Goal: Information Seeking & Learning: Learn about a topic

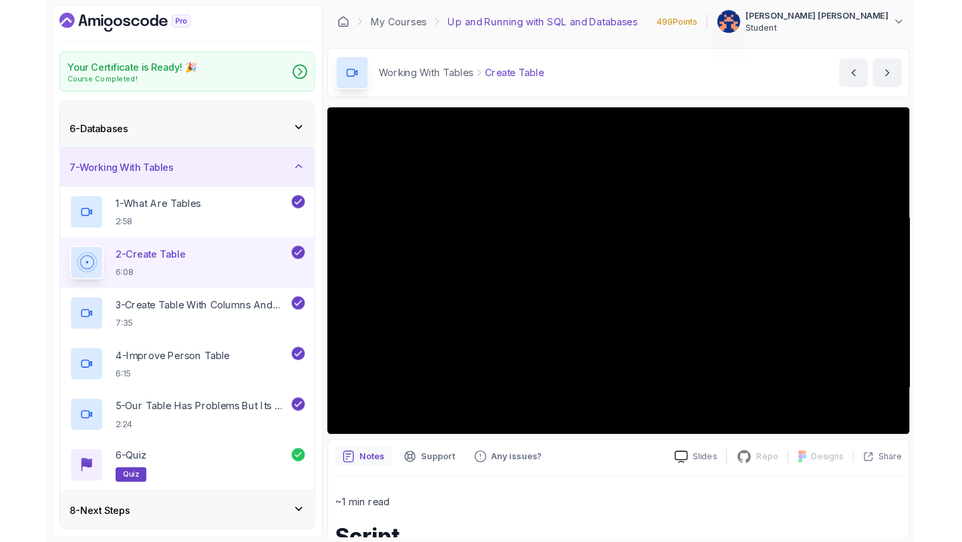
scroll to position [242, 0]
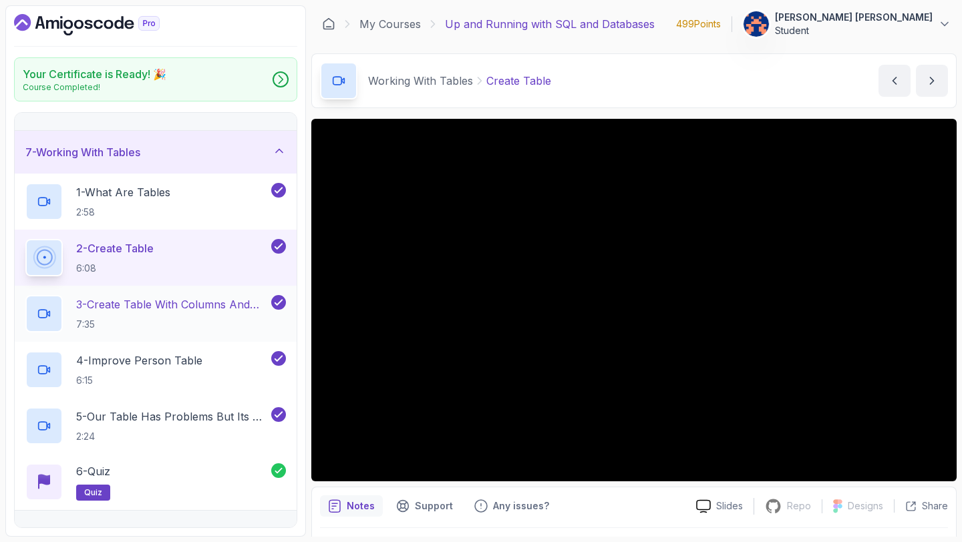
click at [170, 315] on h2 "3 - Create Table With Columns And Datatypes 7:35" at bounding box center [172, 314] width 192 height 35
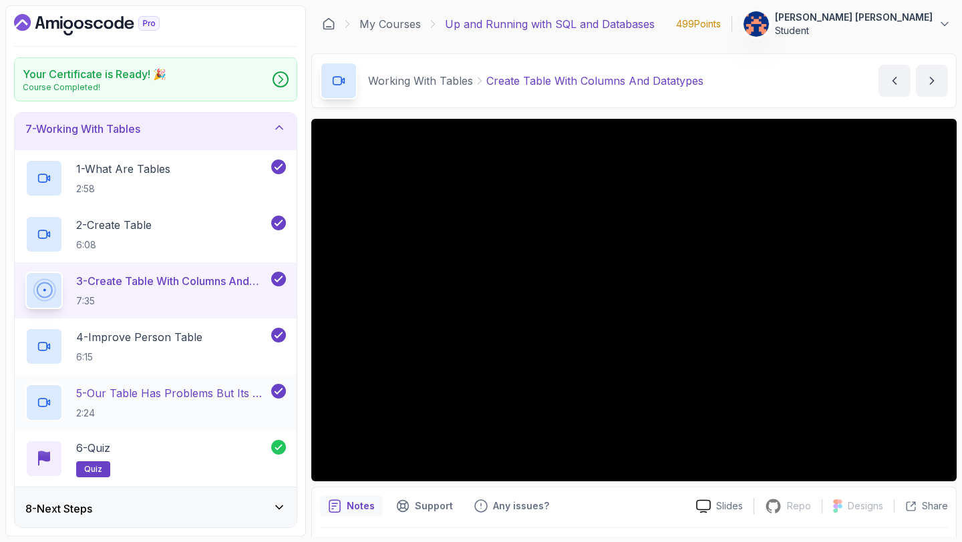
scroll to position [268, 0]
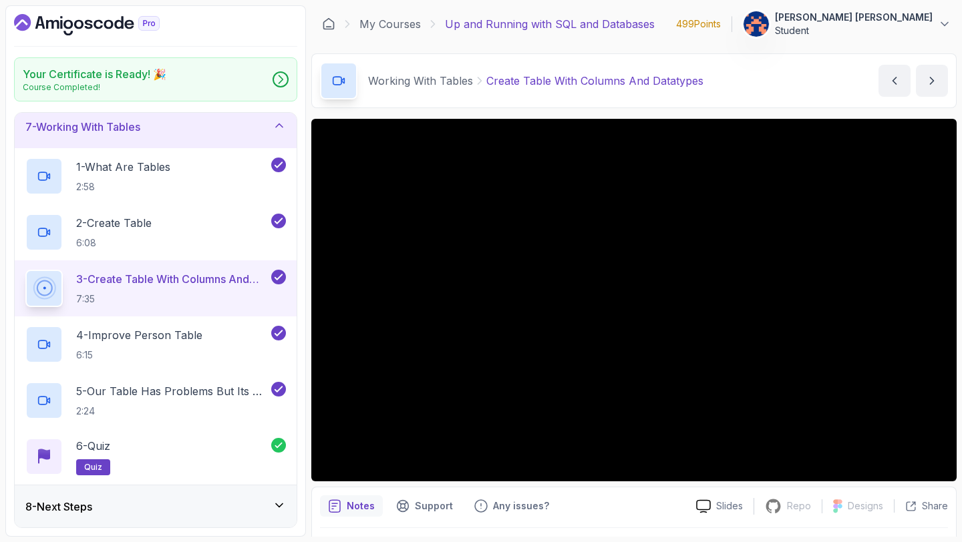
click at [247, 500] on div "8 - Next Steps" at bounding box center [155, 507] width 260 height 16
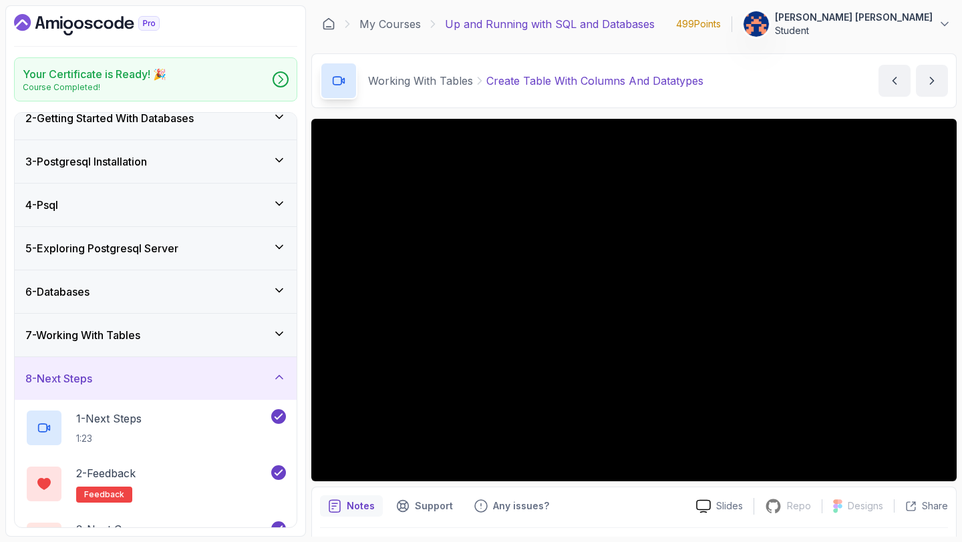
scroll to position [78, 0]
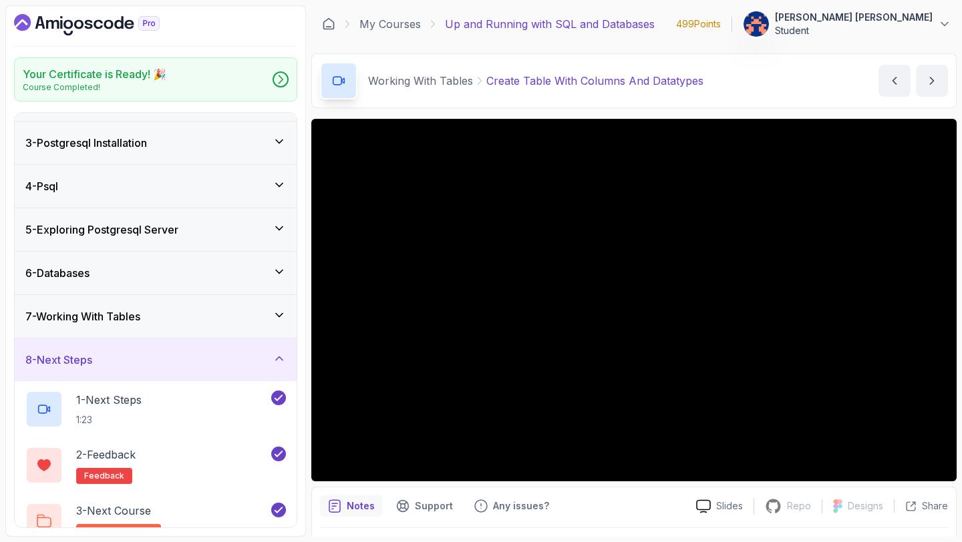
click at [232, 319] on div "7 - Working With Tables" at bounding box center [155, 317] width 260 height 16
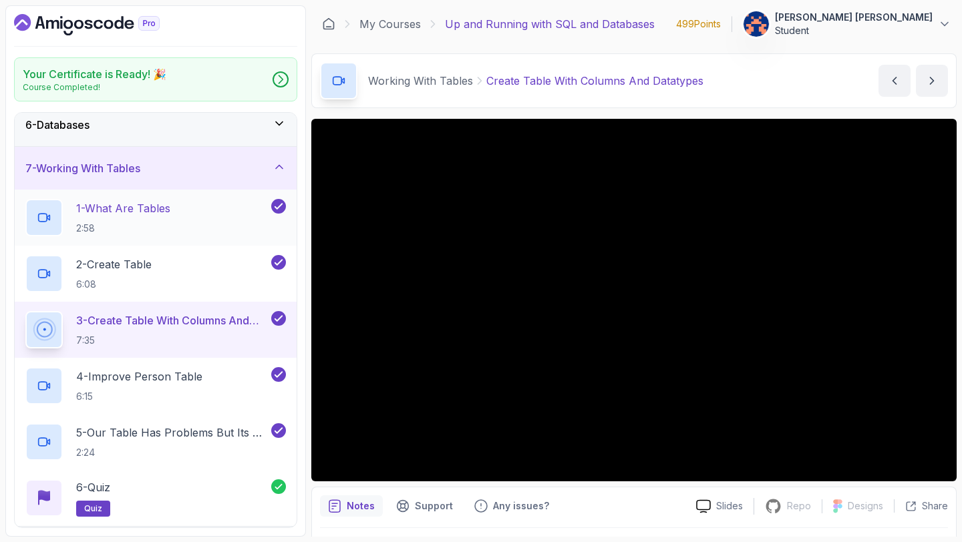
scroll to position [238, 0]
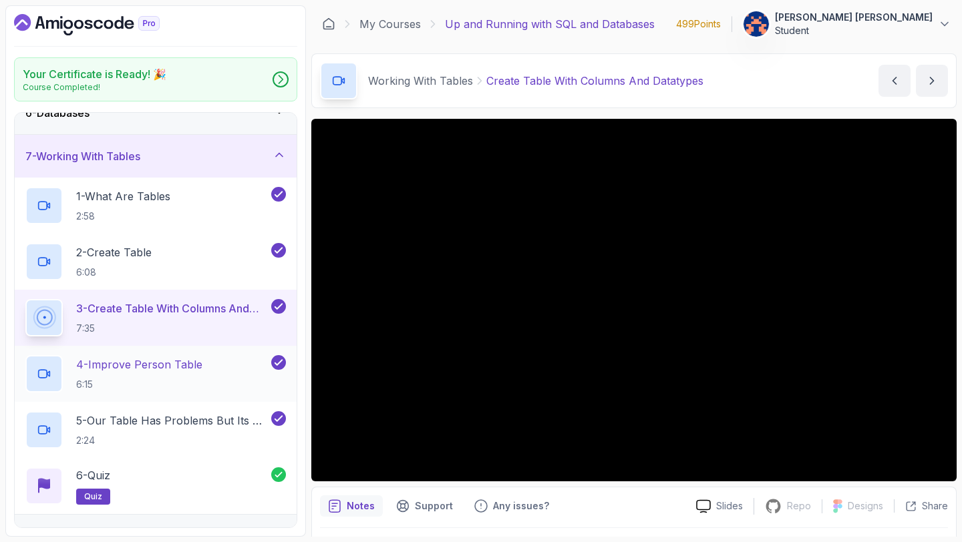
click at [176, 364] on p "4 - Improve Person Table" at bounding box center [139, 365] width 126 height 16
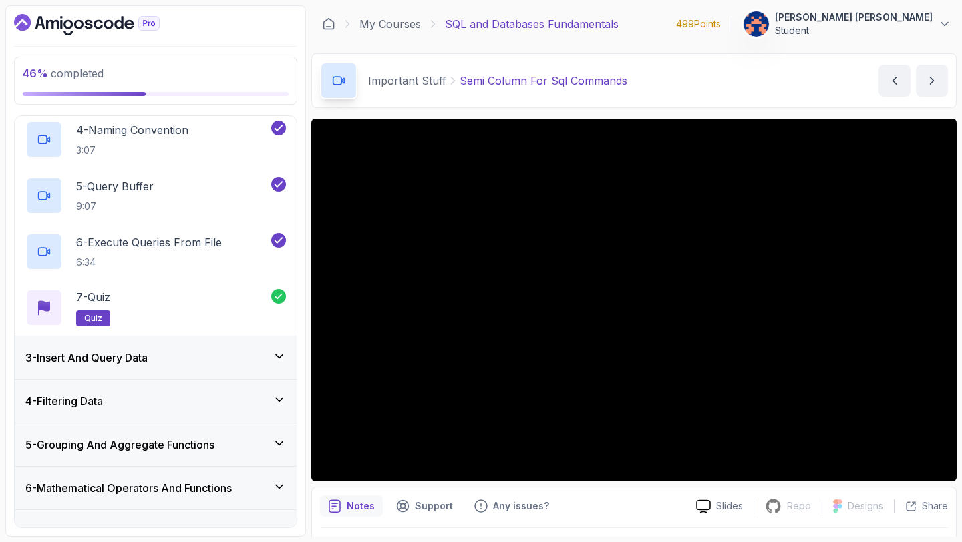
scroll to position [264, 0]
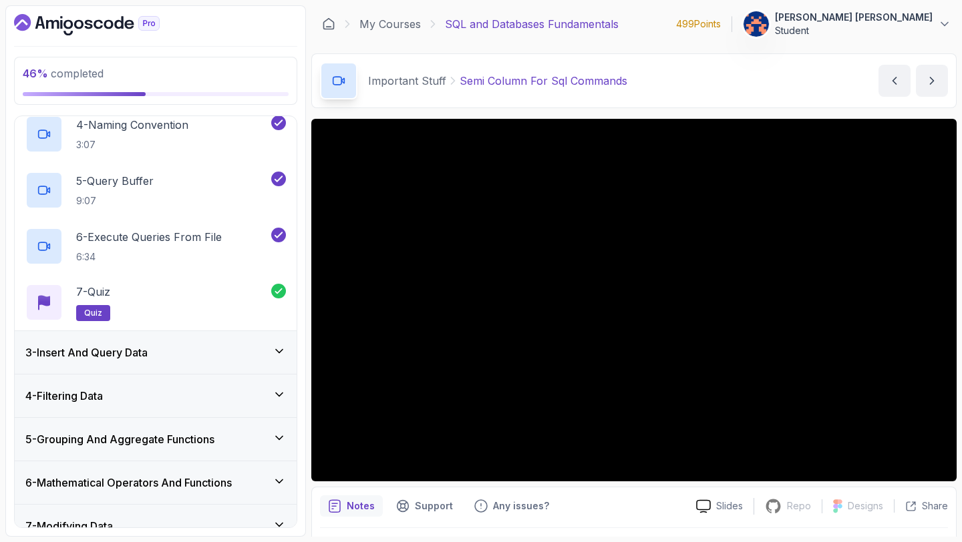
click at [245, 347] on div "3 - Insert And Query Data" at bounding box center [155, 353] width 260 height 16
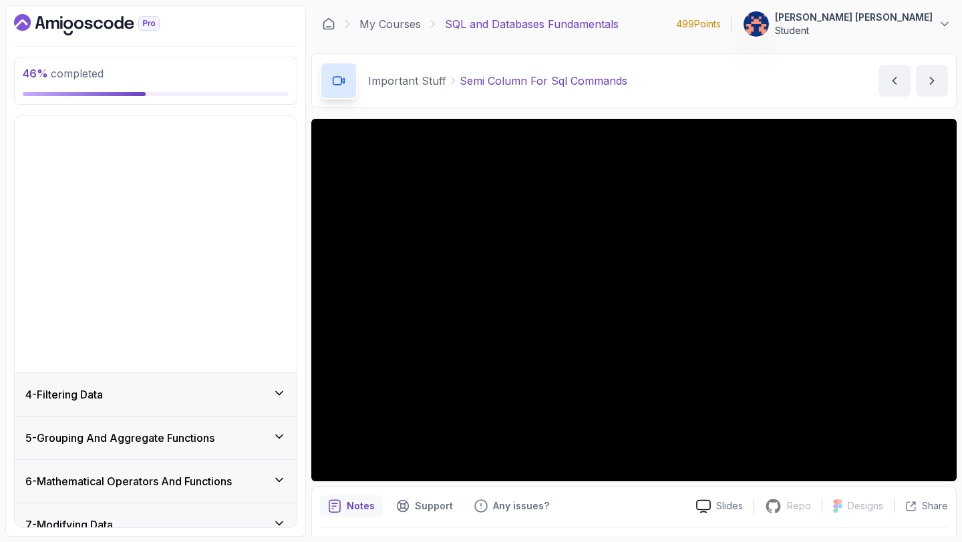
scroll to position [66, 0]
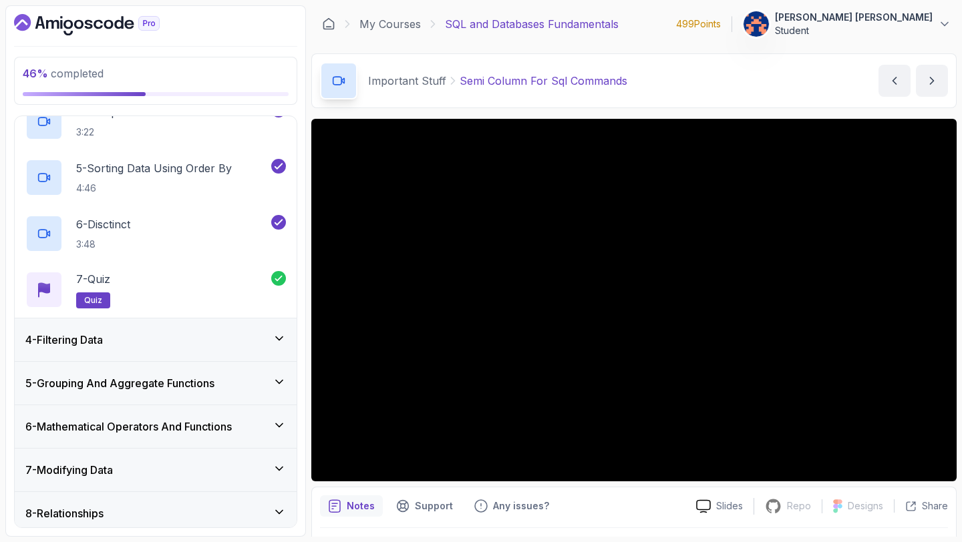
click at [184, 344] on div "4 - Filtering Data" at bounding box center [155, 340] width 260 height 16
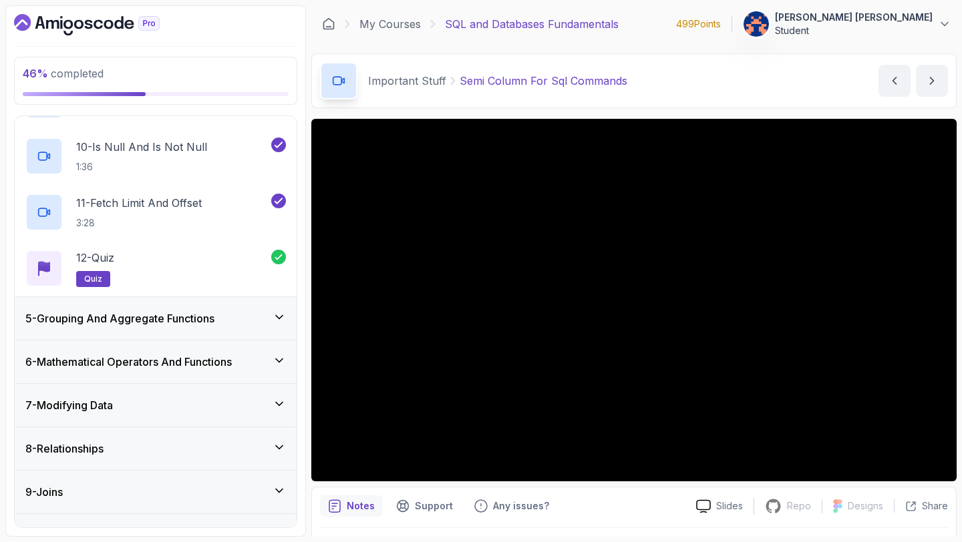
click at [207, 321] on h3 "5 - Grouping And Aggregate Functions" at bounding box center [119, 319] width 189 height 16
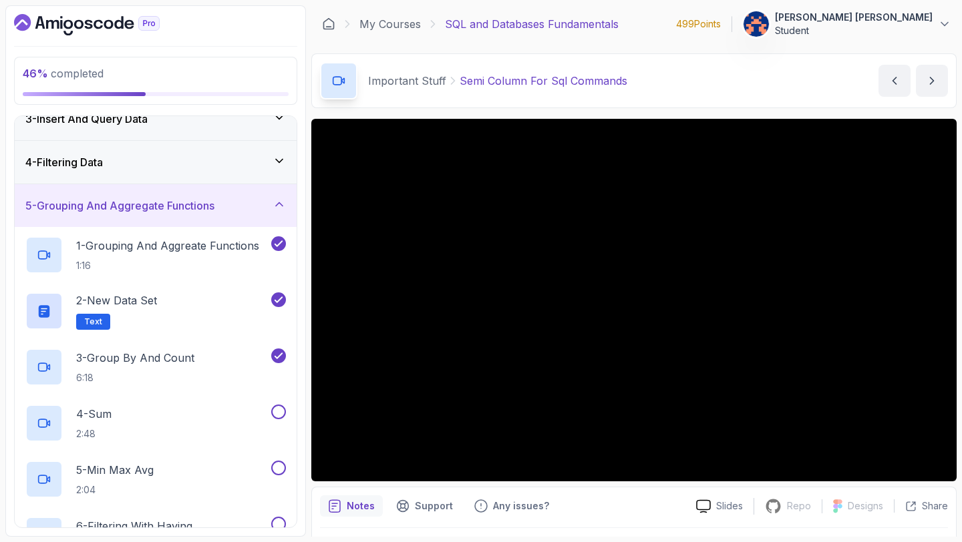
scroll to position [109, 0]
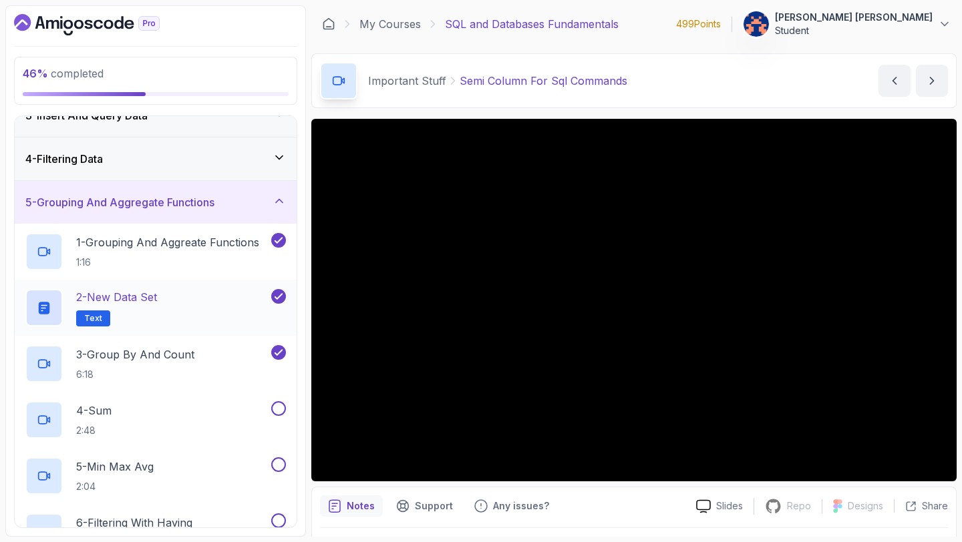
click at [166, 304] on div "2 - New Data Set Text" at bounding box center [146, 307] width 243 height 37
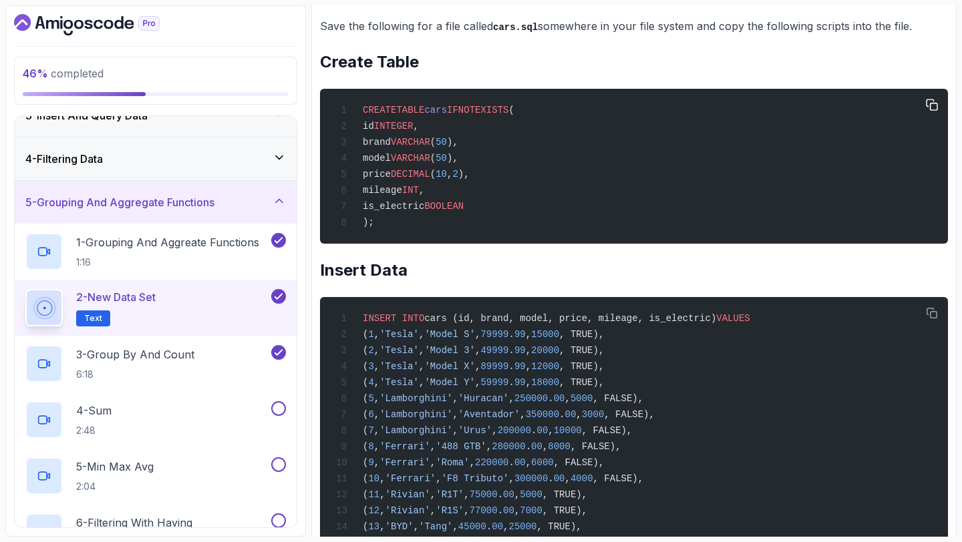
scroll to position [246, 0]
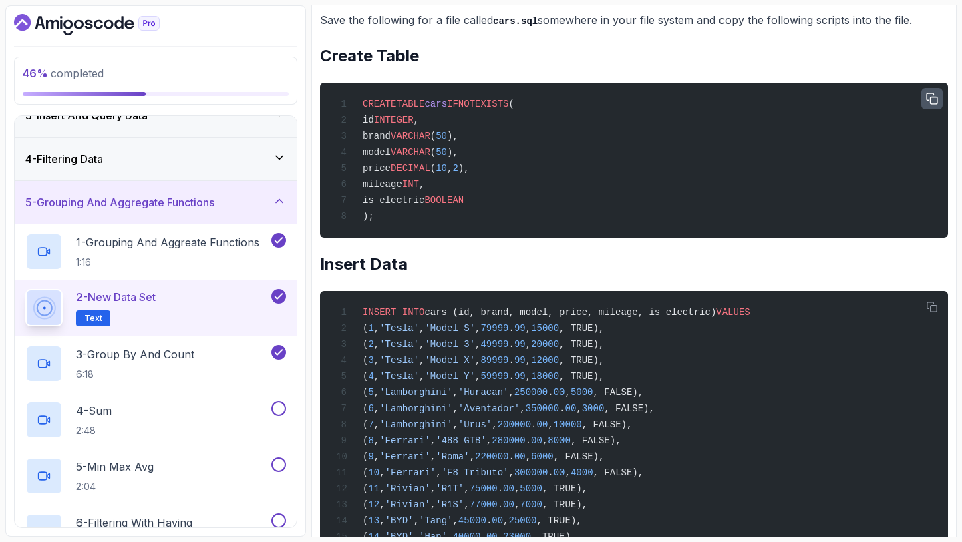
click at [931, 100] on icon "button" at bounding box center [932, 99] width 12 height 12
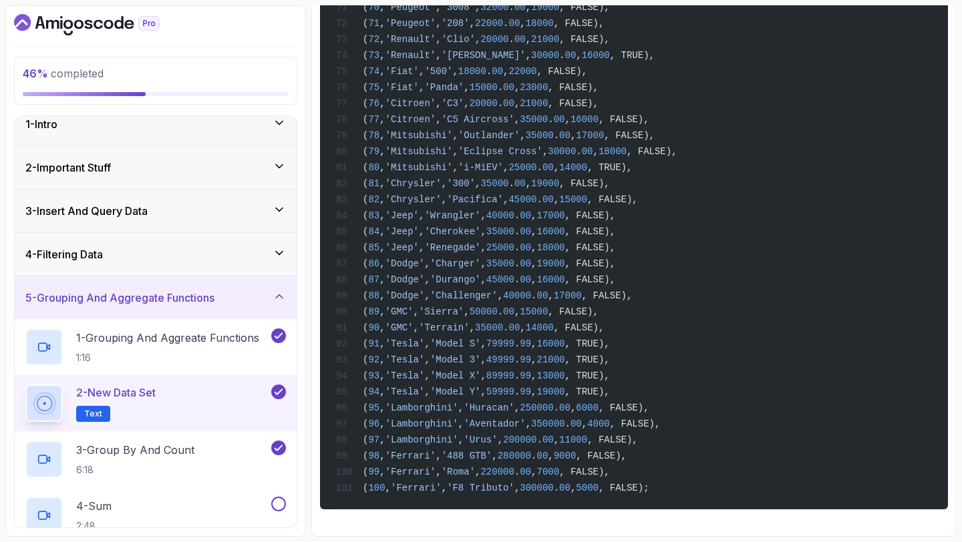
scroll to position [0, 0]
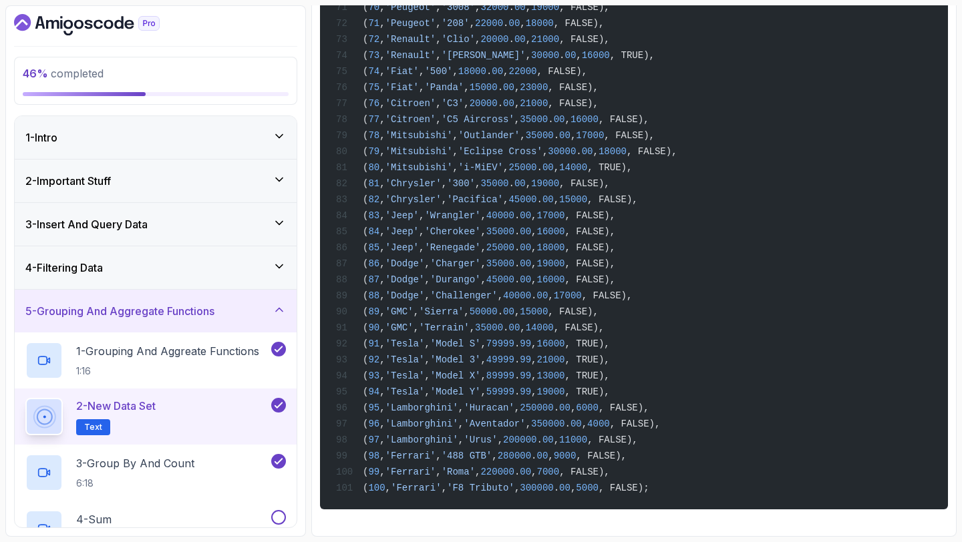
click at [277, 180] on icon at bounding box center [279, 179] width 7 height 3
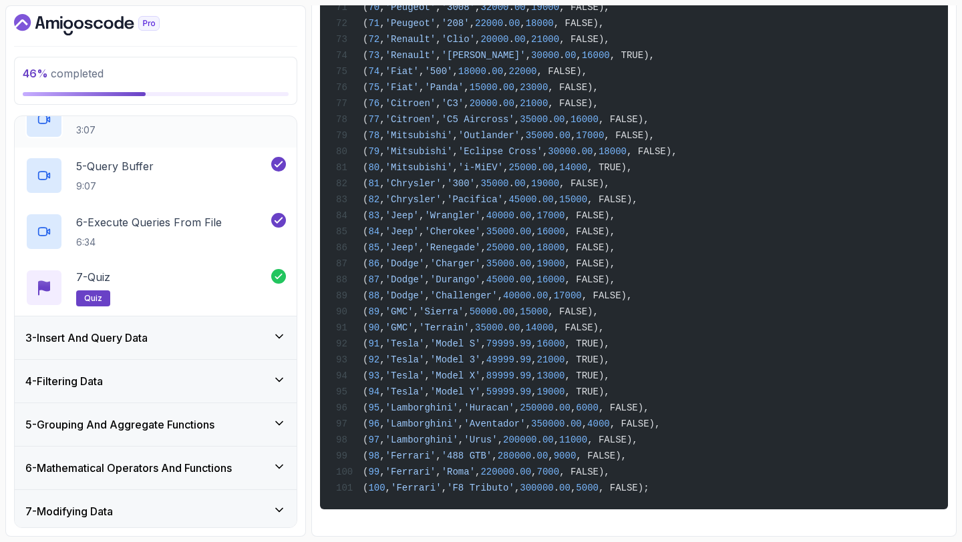
scroll to position [294, 0]
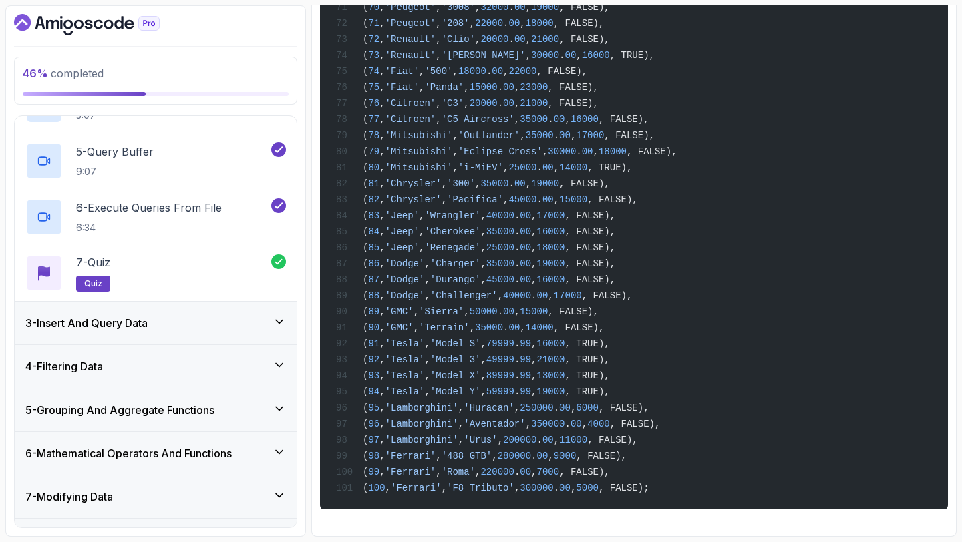
click at [196, 329] on div "3 - Insert And Query Data" at bounding box center [155, 323] width 260 height 16
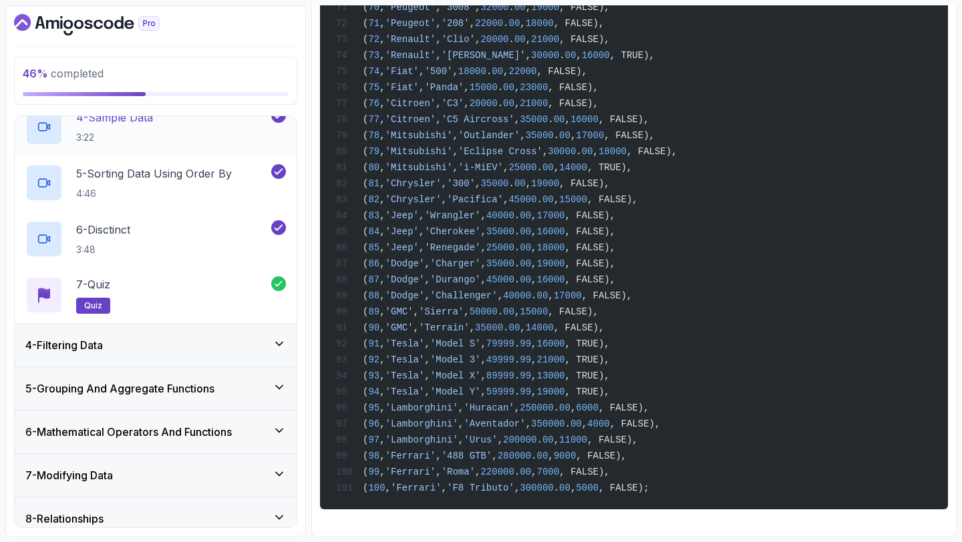
scroll to position [317, 0]
click at [194, 388] on h3 "5 - Grouping And Aggregate Functions" at bounding box center [119, 387] width 189 height 16
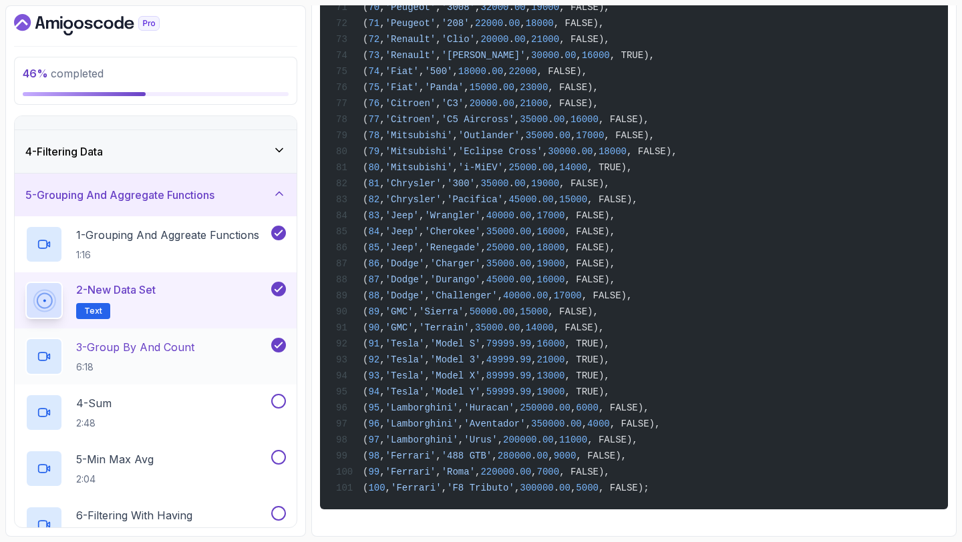
scroll to position [0, 0]
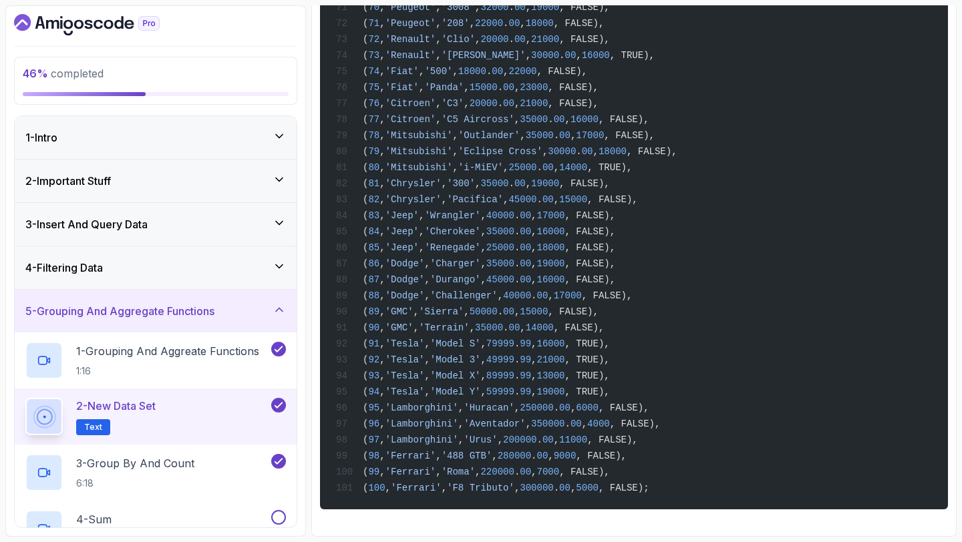
click at [276, 131] on icon at bounding box center [278, 136] width 13 height 13
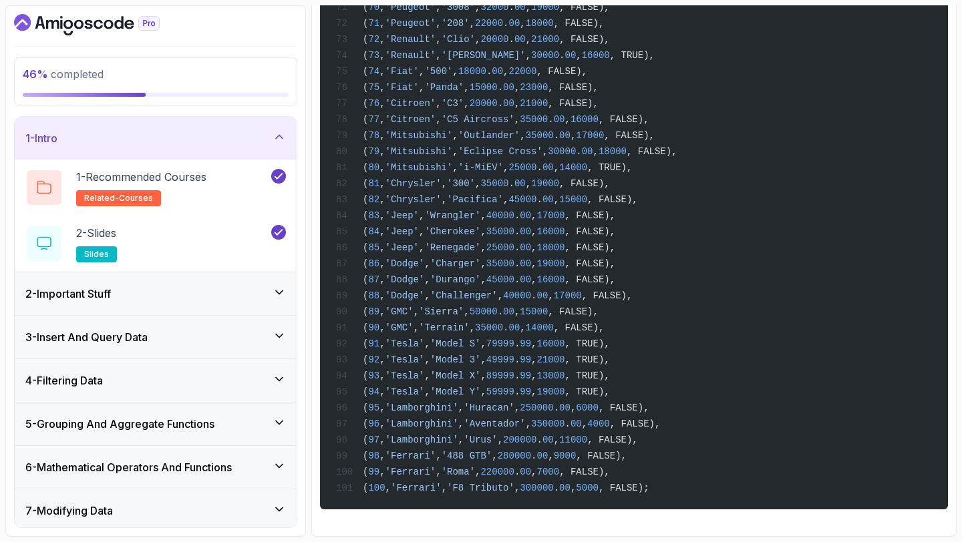
click at [273, 291] on icon at bounding box center [278, 292] width 13 height 13
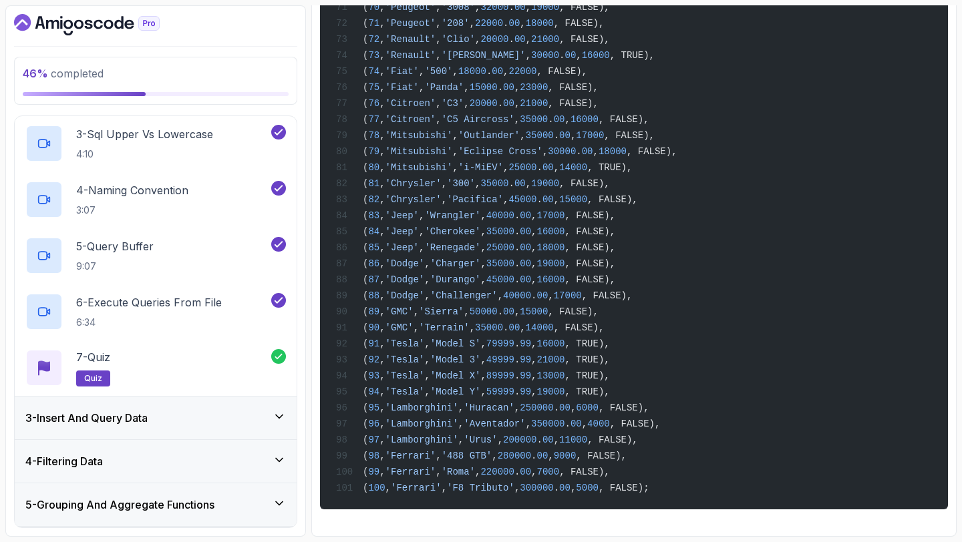
scroll to position [209, 0]
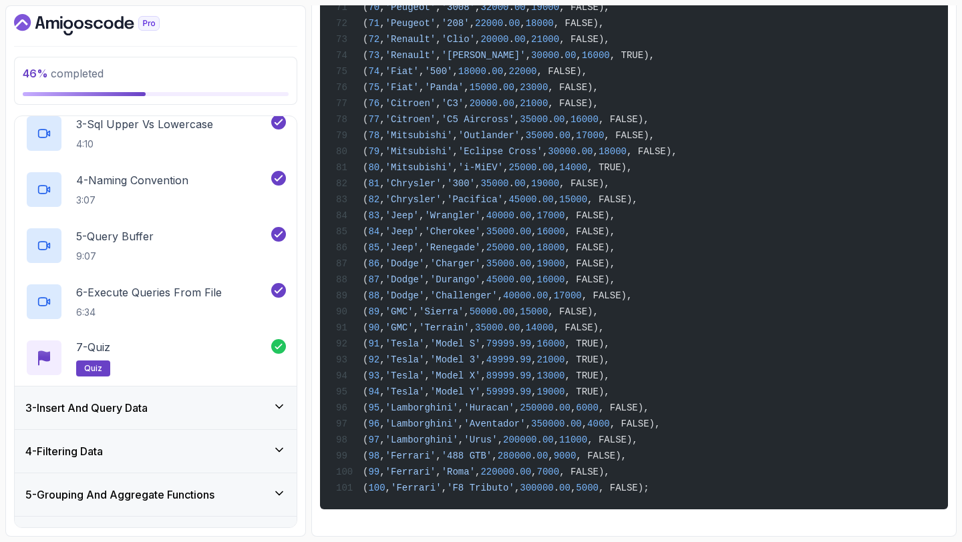
click at [202, 413] on div "3 - Insert And Query Data" at bounding box center [155, 408] width 260 height 16
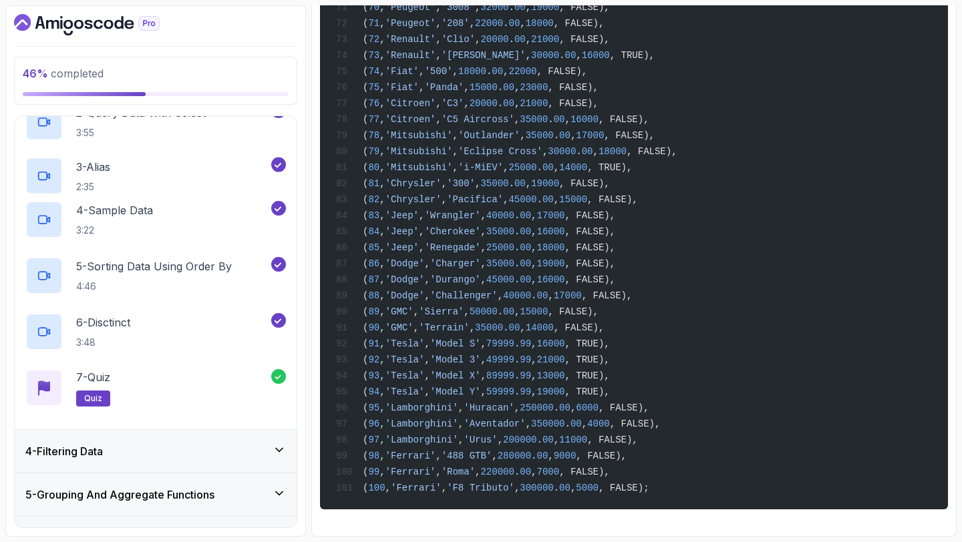
scroll to position [66, 0]
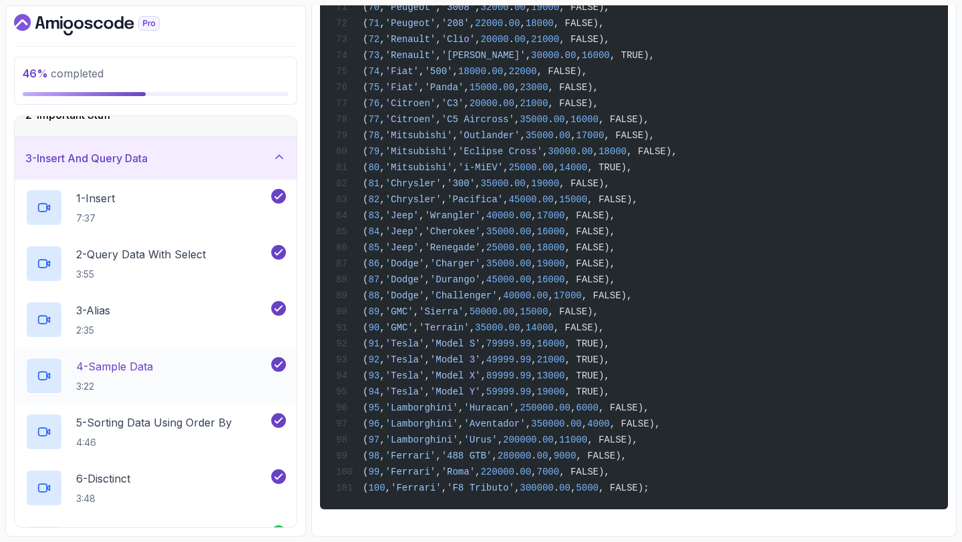
click at [171, 362] on div "4 - Sample Data 3:22" at bounding box center [146, 375] width 243 height 37
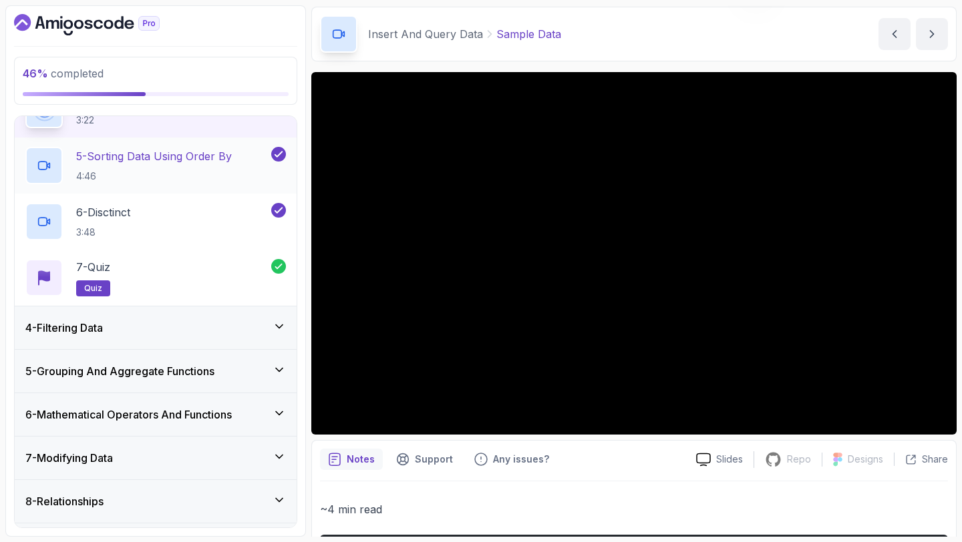
scroll to position [333, 0]
click at [278, 333] on icon at bounding box center [278, 325] width 13 height 13
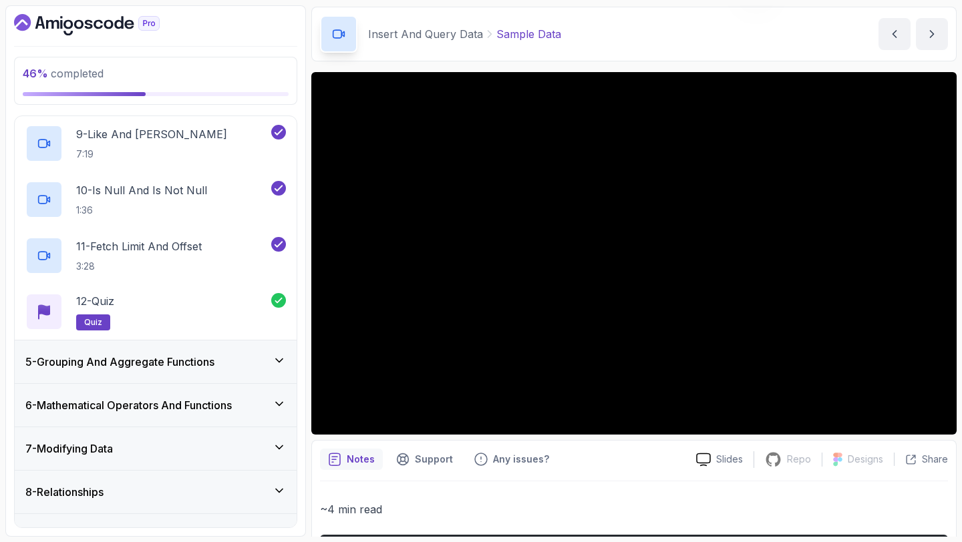
scroll to position [644, 0]
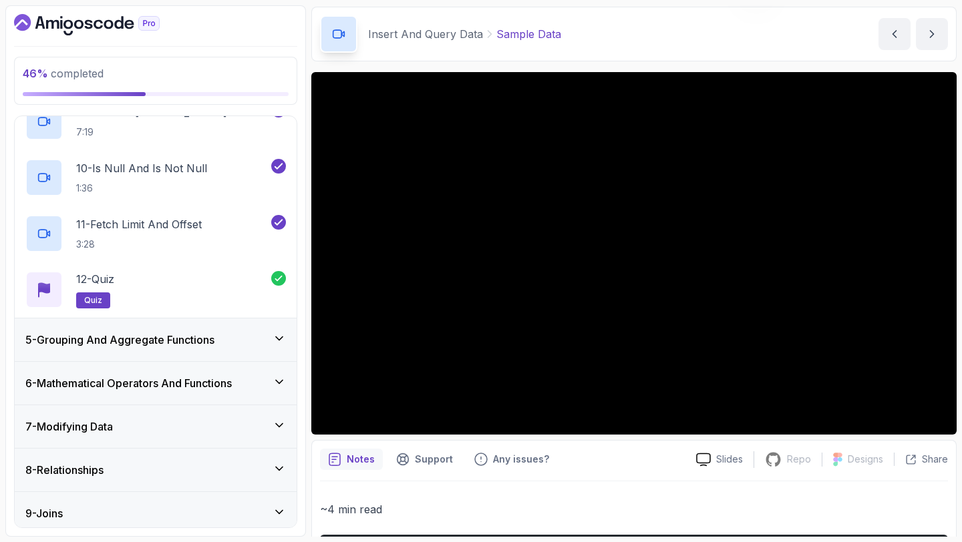
click at [224, 341] on div "5 - Grouping And Aggregate Functions" at bounding box center [155, 340] width 260 height 16
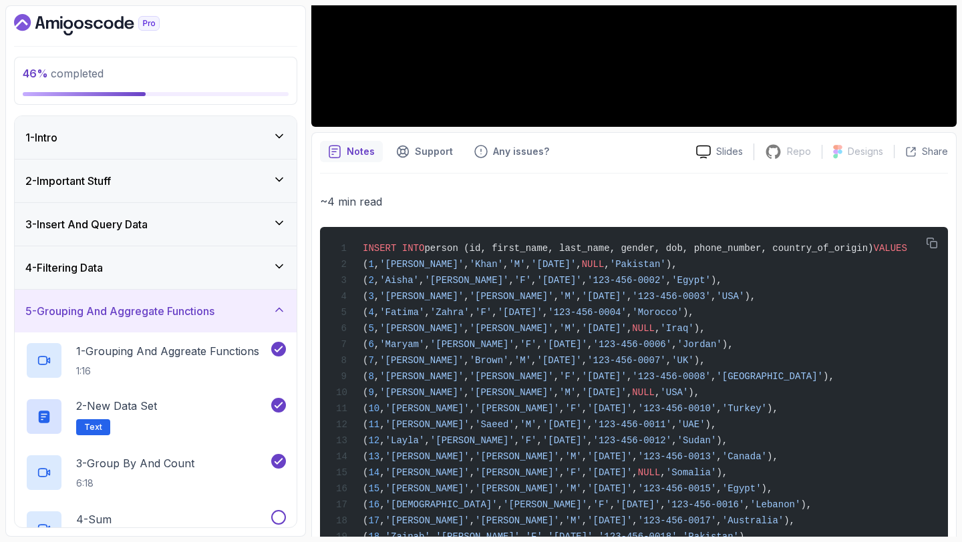
scroll to position [0, 0]
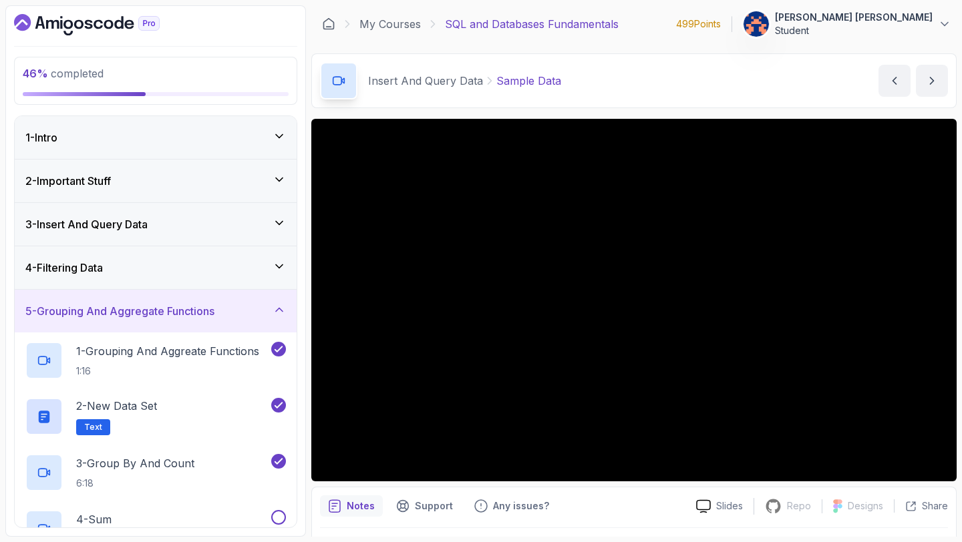
click at [266, 270] on div "4 - Filtering Data" at bounding box center [155, 268] width 260 height 16
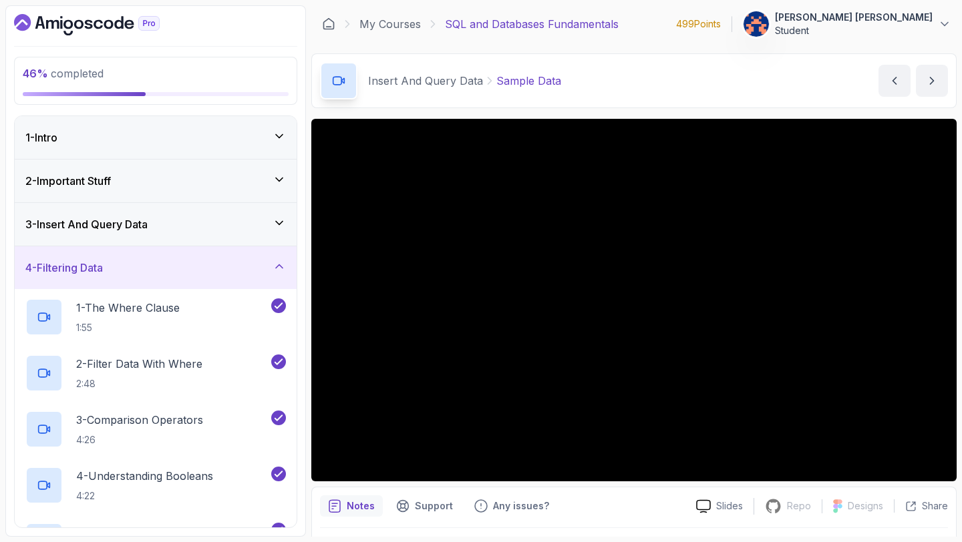
click at [276, 226] on icon at bounding box center [278, 222] width 13 height 13
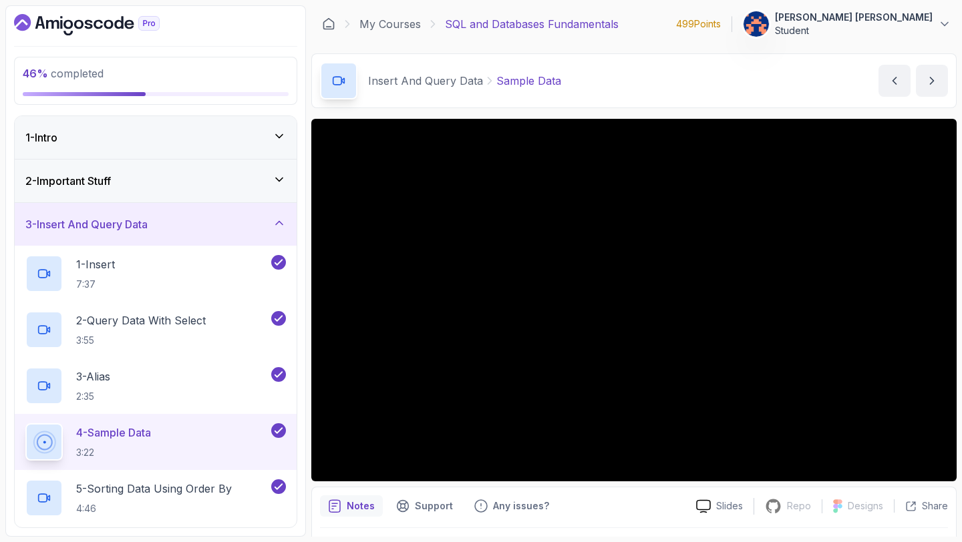
click at [277, 177] on icon at bounding box center [278, 179] width 13 height 13
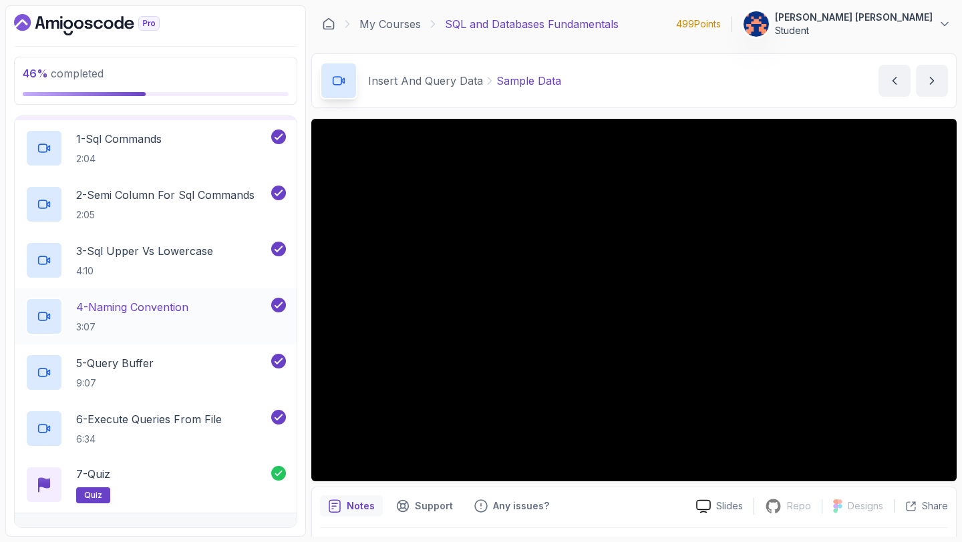
scroll to position [104, 0]
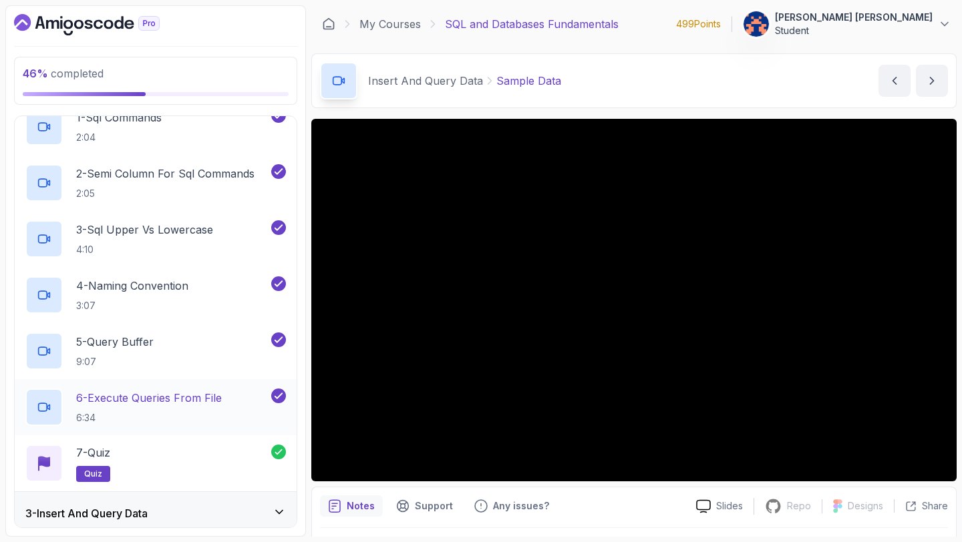
click at [120, 403] on p "6 - Execute Queries From File" at bounding box center [149, 398] width 146 height 16
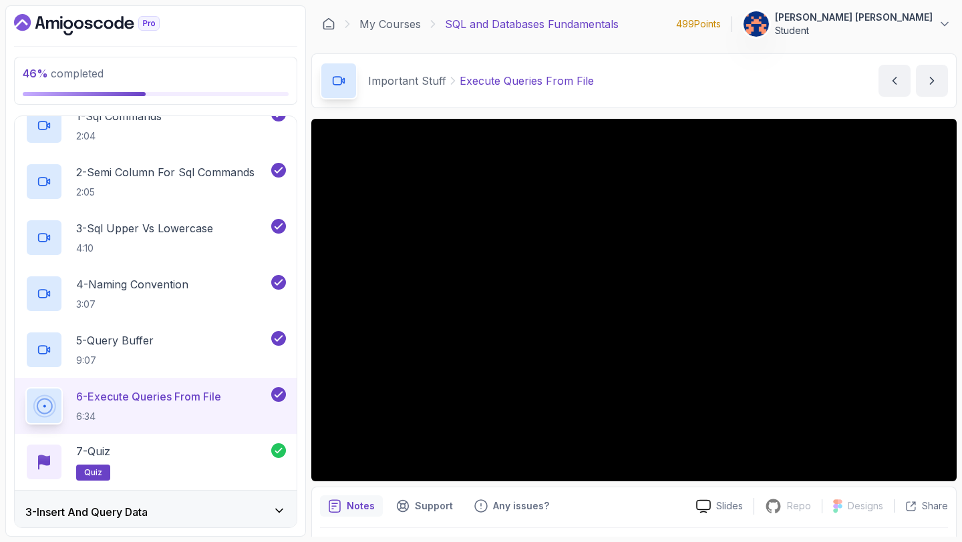
scroll to position [103, 0]
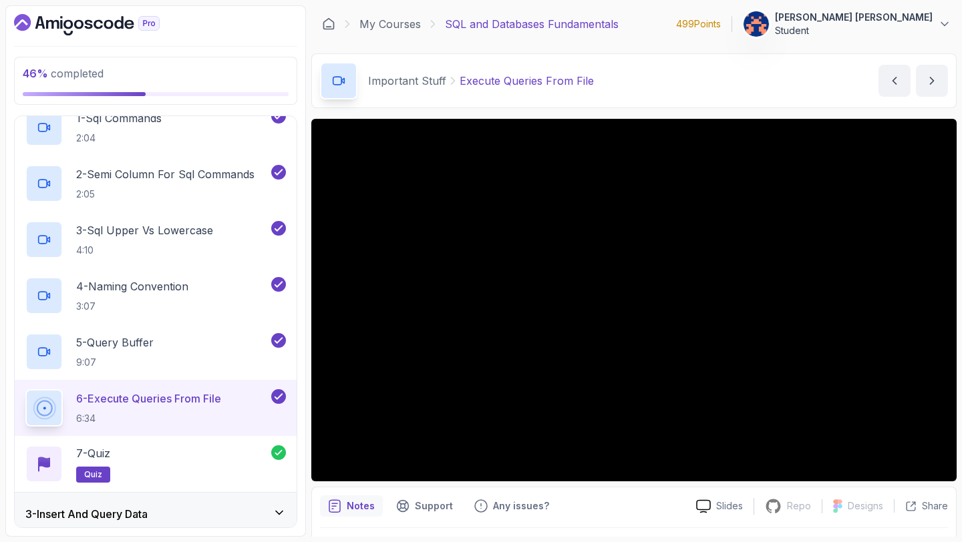
click at [720, 86] on div "Important Stuff Execute Queries From File Execute Queries From File by nelson" at bounding box center [633, 80] width 645 height 55
click at [947, 23] on icon at bounding box center [944, 24] width 7 height 3
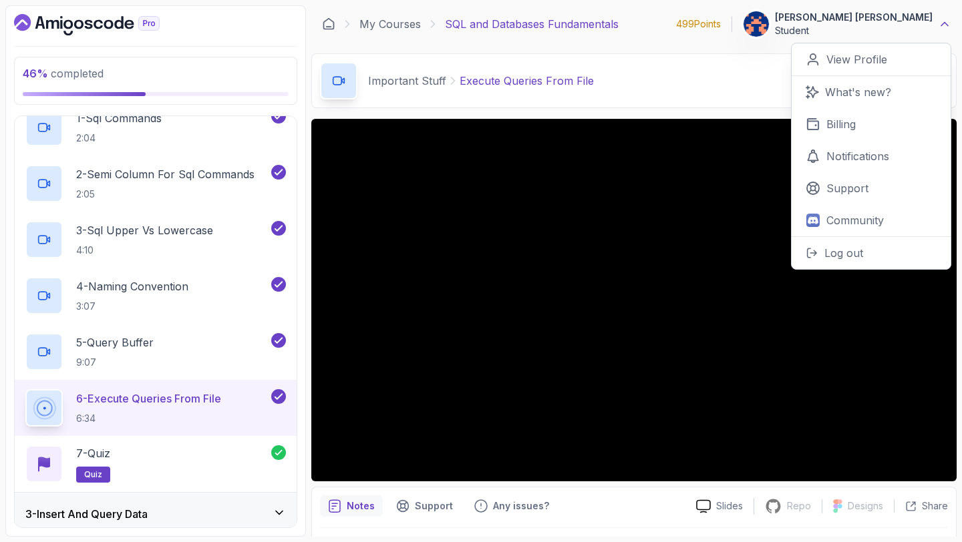
click at [947, 22] on icon at bounding box center [944, 23] width 13 height 13
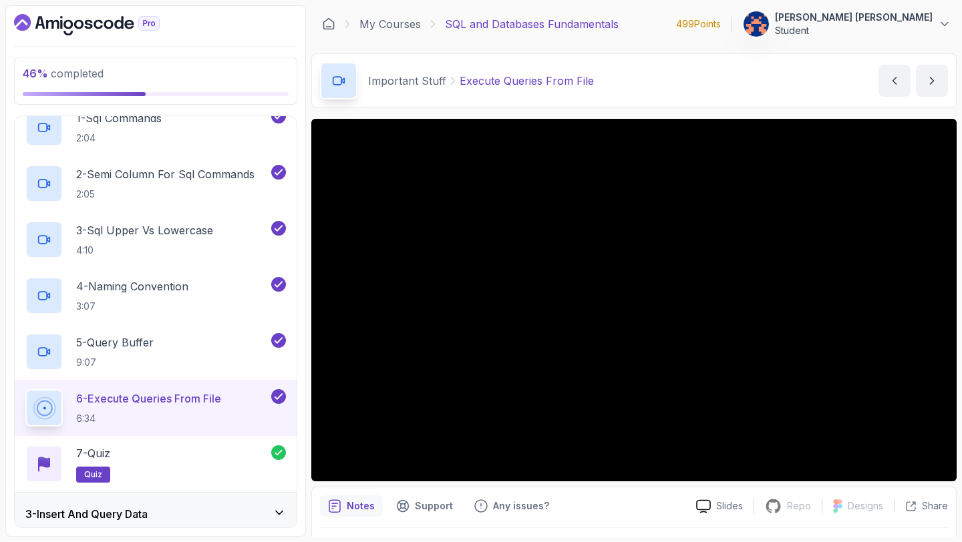
click at [723, 81] on div "Important Stuff Execute Queries From File Execute Queries From File by nelson" at bounding box center [633, 80] width 645 height 55
click at [548, 81] on p "Execute Queries From File" at bounding box center [526, 81] width 134 height 16
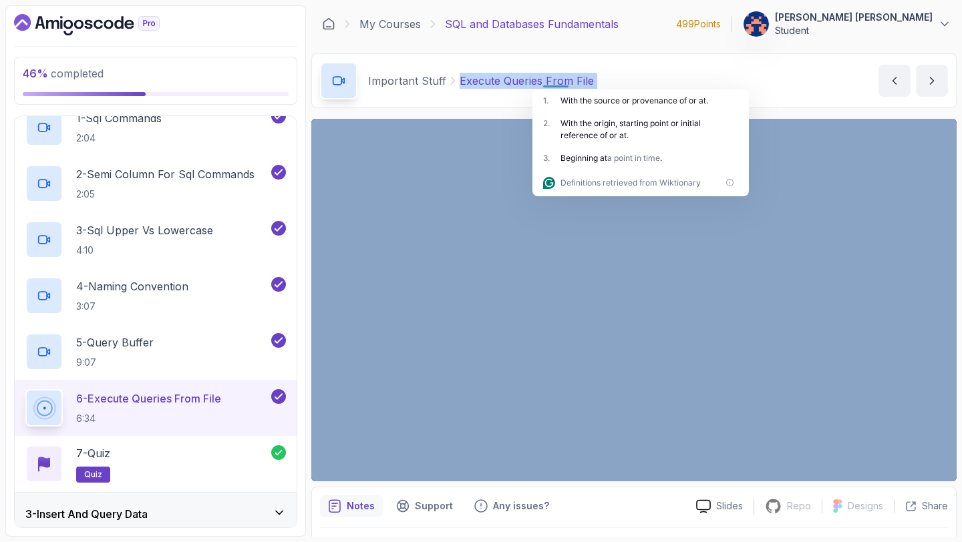
click at [642, 75] on div "Important Stuff Execute Queries From File Execute Queries From File by nelson" at bounding box center [633, 80] width 645 height 55
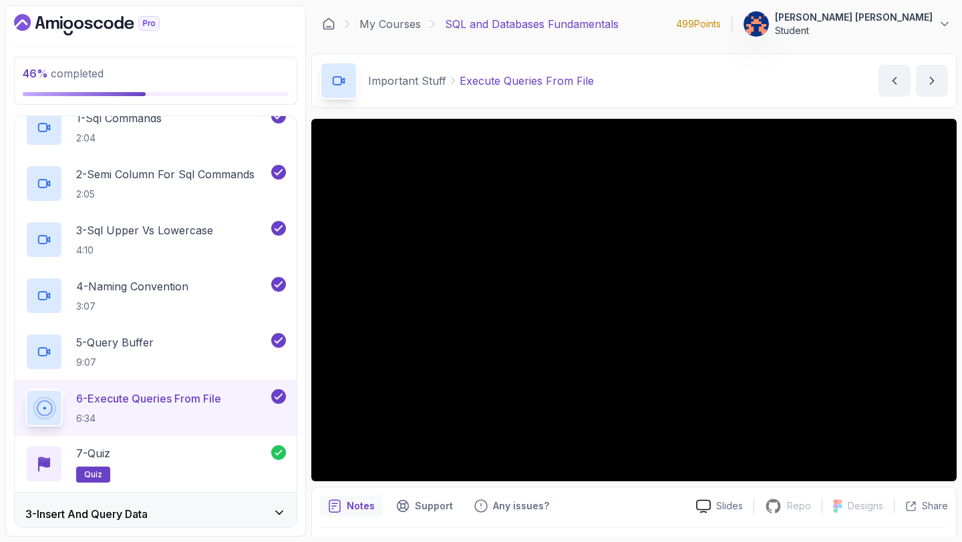
click at [588, 81] on p "Execute Queries From File" at bounding box center [526, 81] width 134 height 16
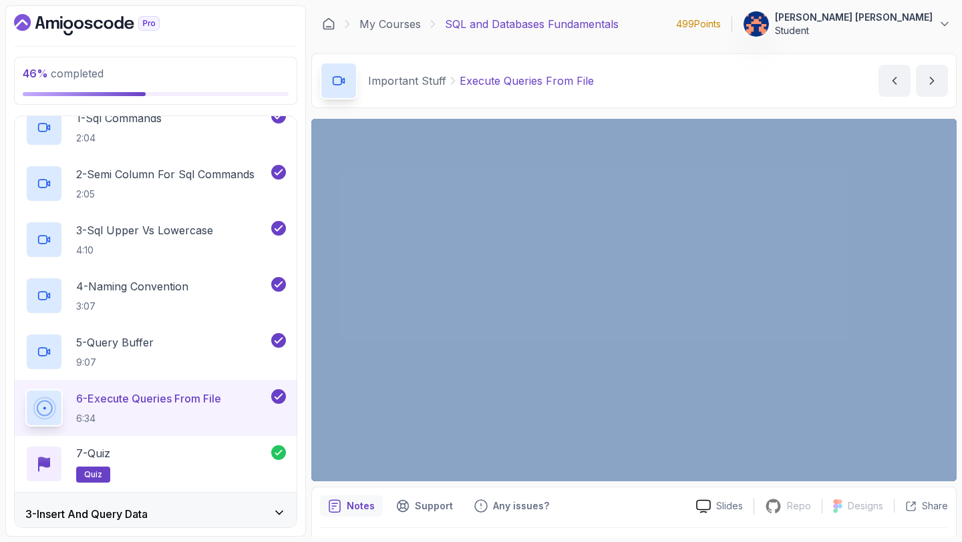
click at [588, 81] on p "Execute Queries From File" at bounding box center [526, 81] width 134 height 16
click at [614, 82] on div "Important Stuff Execute Queries From File Execute Queries From File by nelson" at bounding box center [633, 80] width 645 height 55
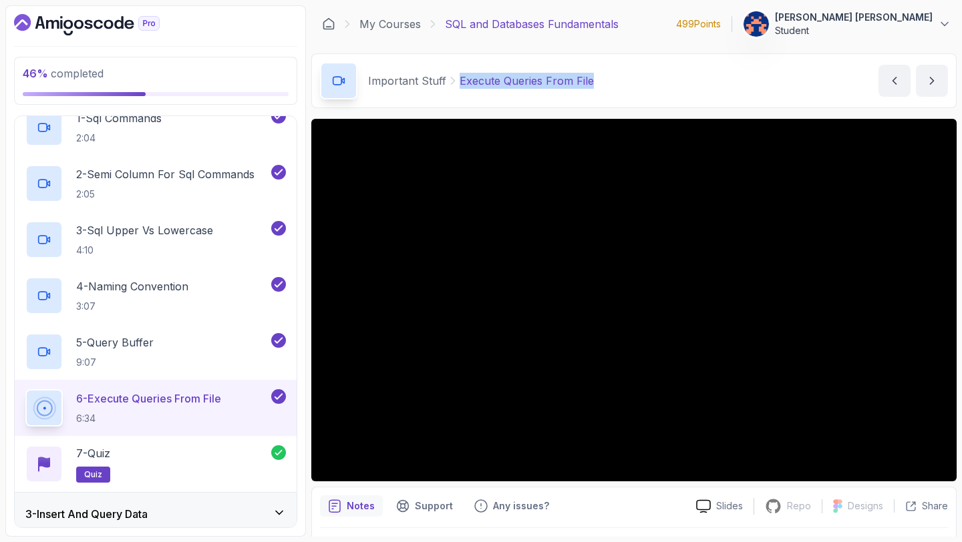
drag, startPoint x: 588, startPoint y: 81, endPoint x: 458, endPoint y: 80, distance: 130.2
click at [459, 80] on p "Execute Queries From File" at bounding box center [526, 81] width 134 height 16
click at [628, 76] on div "Important Stuff Execute Queries From File Execute Queries From File by nelson" at bounding box center [633, 80] width 645 height 55
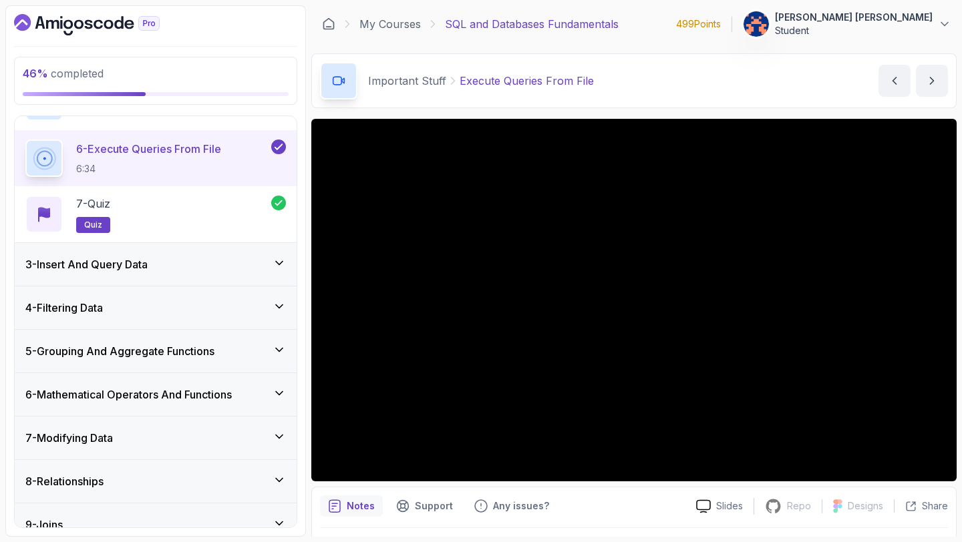
scroll to position [279, 0]
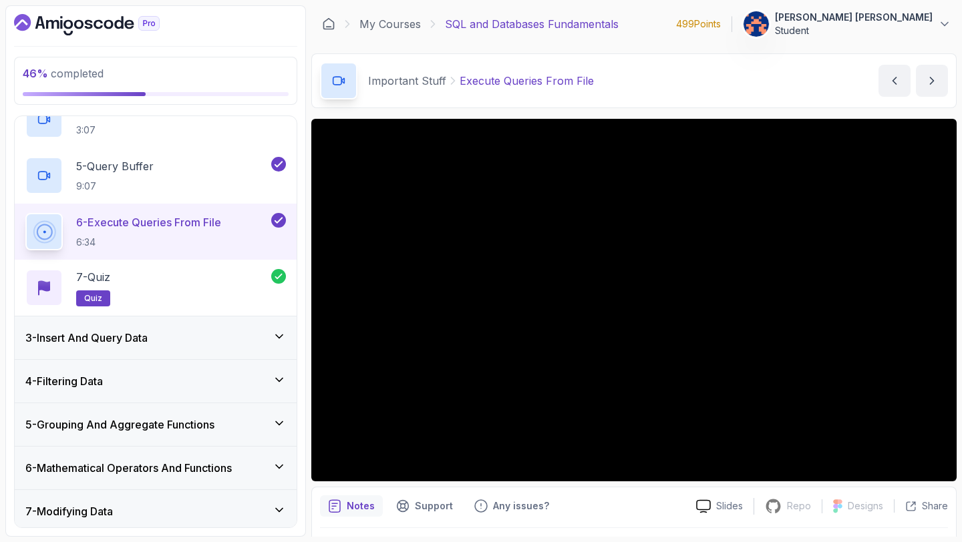
click at [642, 23] on div "My Courses SQL and Databases Fundamentals 499 Points Mohamed Hussein Ahmed Stud…" at bounding box center [633, 23] width 645 height 37
click at [616, 24] on p "SQL and Databases Fundamentals" at bounding box center [532, 24] width 174 height 16
click at [647, 25] on div "My Courses SQL and Databases Fundamentals 499 Points Mohamed Hussein Ahmed Stud…" at bounding box center [633, 23] width 645 height 37
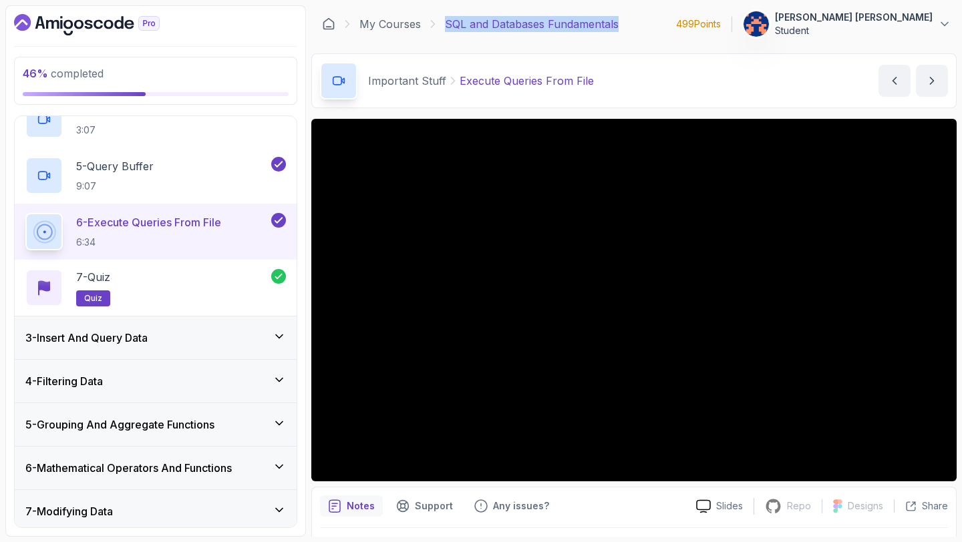
drag, startPoint x: 618, startPoint y: 23, endPoint x: 443, endPoint y: 23, distance: 175.0
click at [443, 23] on div "My Courses SQL and Databases Fundamentals 499 Points Mohamed Hussein Ahmed Stud…" at bounding box center [633, 23] width 645 height 37
click at [449, 36] on div "My Courses SQL and Databases Fundamentals 499 Points Mohamed Hussein Ahmed Stud…" at bounding box center [633, 23] width 645 height 37
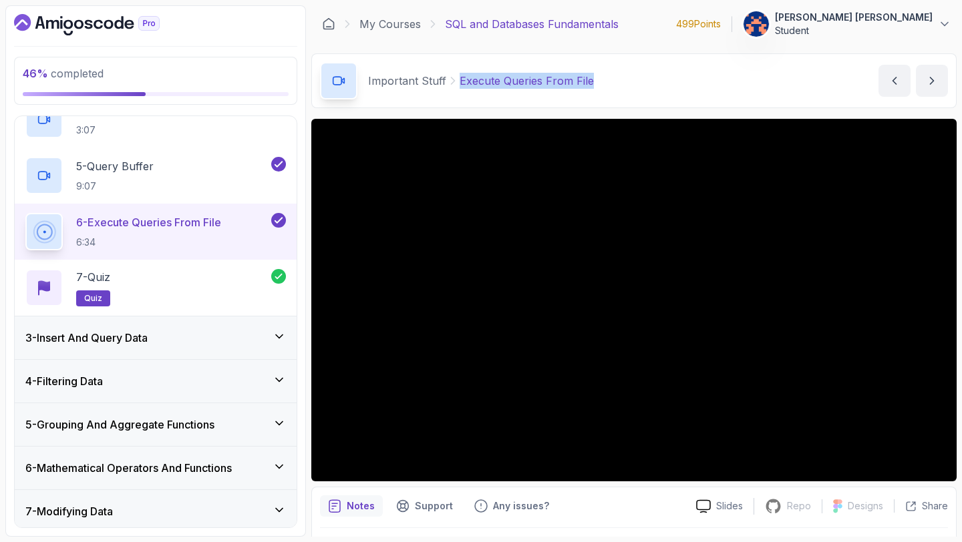
drag, startPoint x: 458, startPoint y: 77, endPoint x: 604, endPoint y: 83, distance: 145.7
click at [604, 83] on div "Important Stuff Execute Queries From File Execute Queries From File by nelson" at bounding box center [633, 80] width 645 height 55
click at [616, 80] on div "Important Stuff Execute Queries From File Execute Queries From File by nelson" at bounding box center [633, 80] width 645 height 55
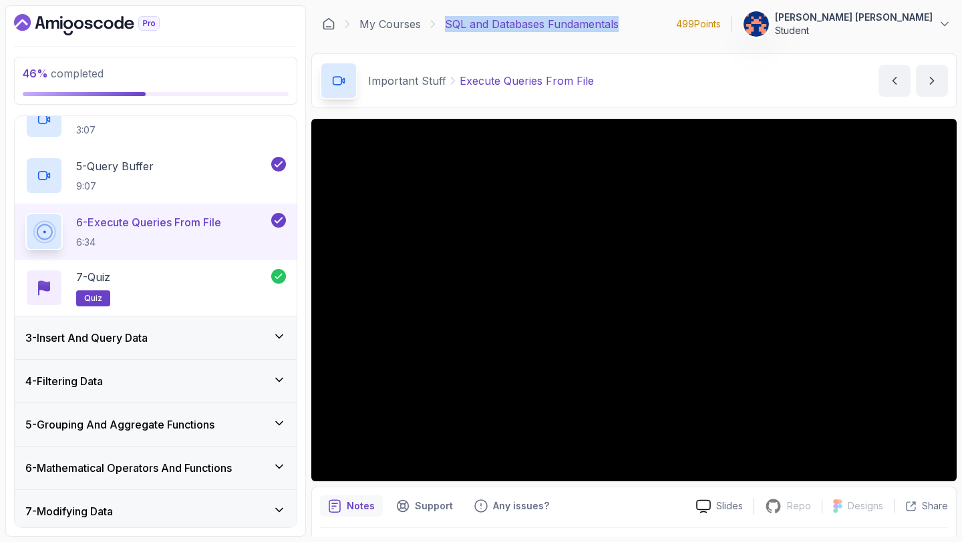
drag, startPoint x: 445, startPoint y: 22, endPoint x: 625, endPoint y: 24, distance: 180.3
click at [625, 24] on div "My Courses SQL and Databases Fundamentals 499 Points Mohamed Hussein Ahmed Stud…" at bounding box center [633, 23] width 645 height 37
click at [625, 71] on div "Important Stuff Execute Queries From File Execute Queries From File by nelson" at bounding box center [633, 80] width 645 height 55
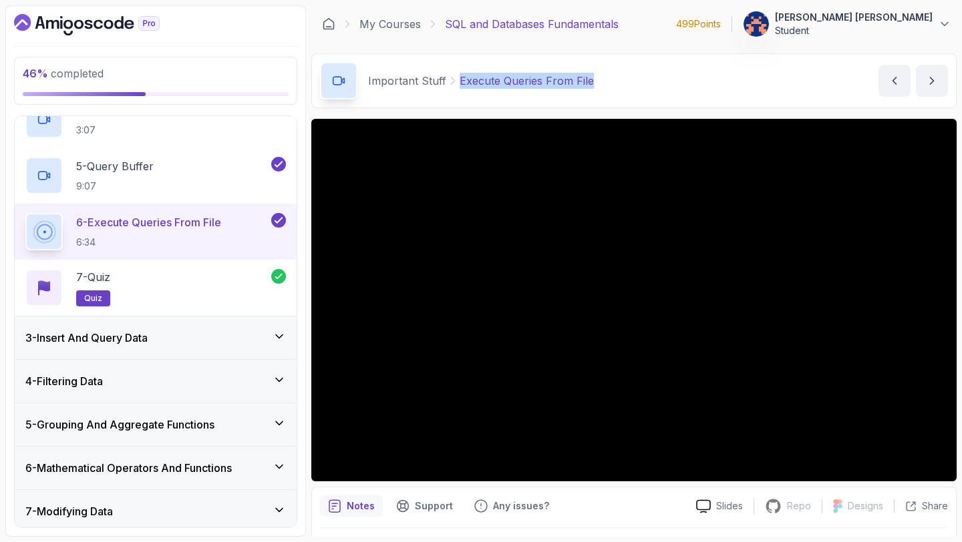
drag, startPoint x: 458, startPoint y: 79, endPoint x: 594, endPoint y: 81, distance: 135.6
click at [594, 81] on div "Important Stuff Execute Queries From File Execute Queries From File by nelson" at bounding box center [633, 80] width 645 height 55
click at [612, 80] on div "Important Stuff Execute Queries From File Execute Queries From File by nelson" at bounding box center [633, 80] width 645 height 55
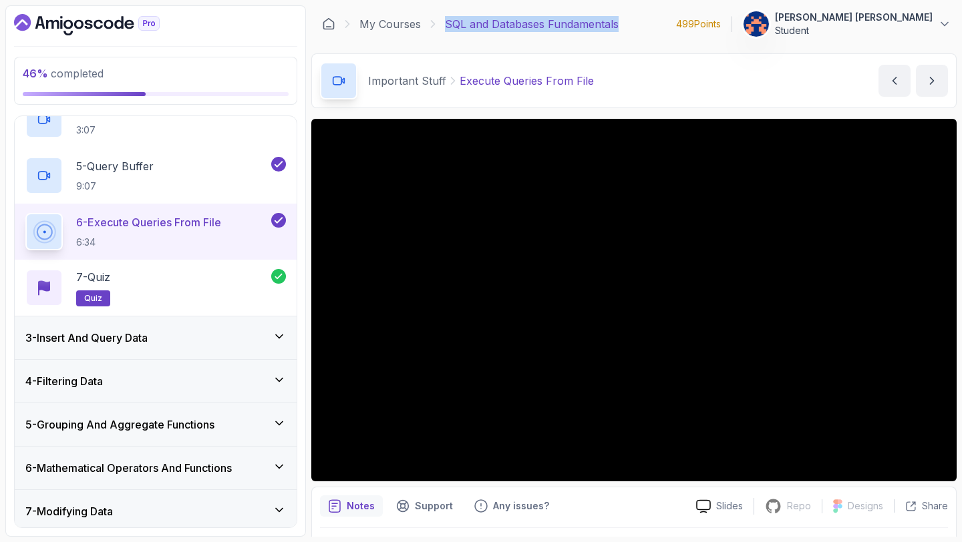
drag, startPoint x: 446, startPoint y: 20, endPoint x: 624, endPoint y: 25, distance: 177.7
click at [624, 25] on div "My Courses SQL and Databases Fundamentals 499 Points Mohamed Hussein Ahmed Stud…" at bounding box center [633, 23] width 645 height 37
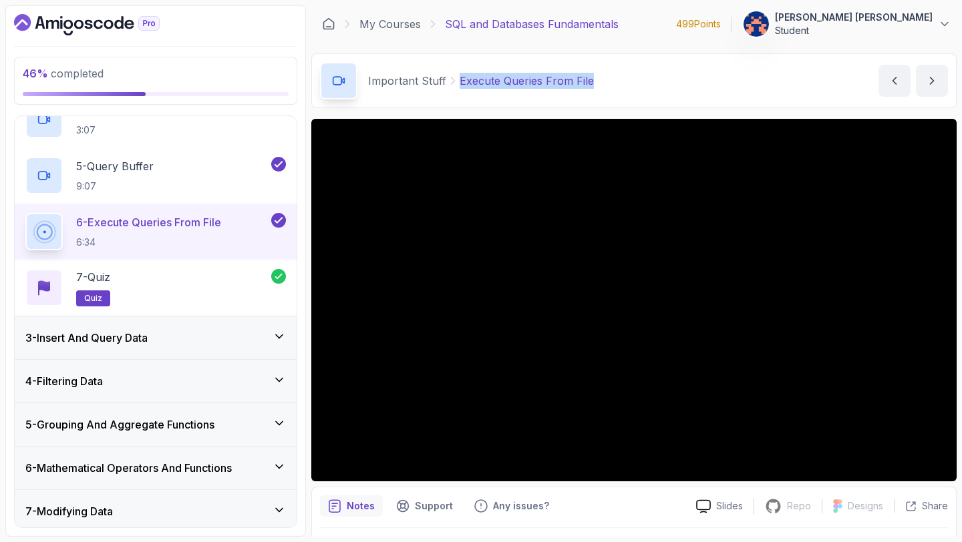
drag, startPoint x: 460, startPoint y: 80, endPoint x: 592, endPoint y: 79, distance: 132.2
click at [592, 79] on div "Important Stuff Execute Queries From File Execute Queries From File by nelson" at bounding box center [633, 80] width 645 height 55
click at [616, 81] on div "Important Stuff Execute Queries From File Execute Queries From File by nelson" at bounding box center [633, 80] width 645 height 55
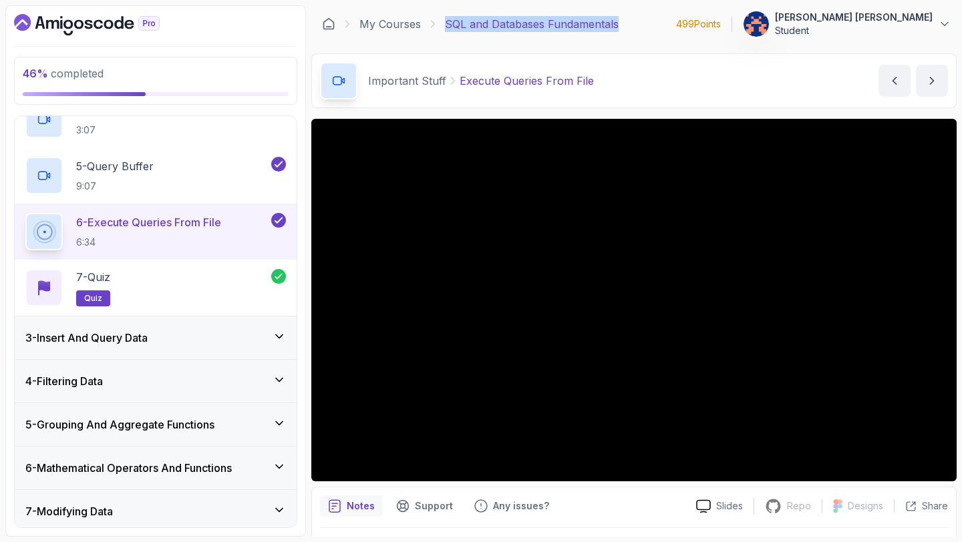
drag, startPoint x: 446, startPoint y: 23, endPoint x: 623, endPoint y: 22, distance: 177.0
click at [623, 22] on div "My Courses SQL and Databases Fundamentals 499 Points Mohamed Hussein Ahmed Stud…" at bounding box center [633, 23] width 645 height 37
click at [637, 20] on div "My Courses SQL and Databases Fundamentals 499 Points Mohamed Hussein Ahmed Stud…" at bounding box center [633, 23] width 645 height 37
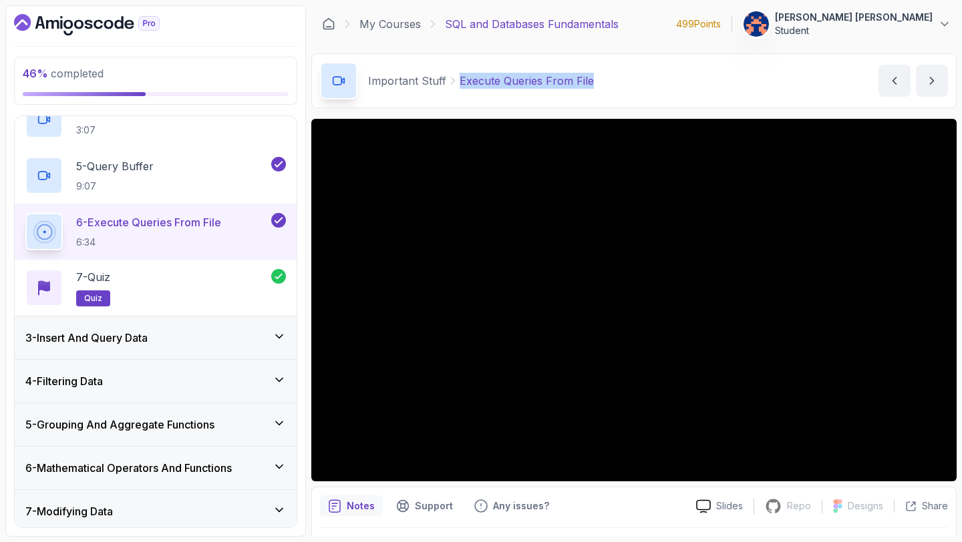
drag, startPoint x: 459, startPoint y: 79, endPoint x: 590, endPoint y: 79, distance: 131.6
click at [590, 79] on div "Important Stuff Execute Queries From File Execute Queries From File by nelson" at bounding box center [633, 80] width 645 height 55
click at [609, 81] on div "Important Stuff Execute Queries From File Execute Queries From File by nelson" at bounding box center [633, 80] width 645 height 55
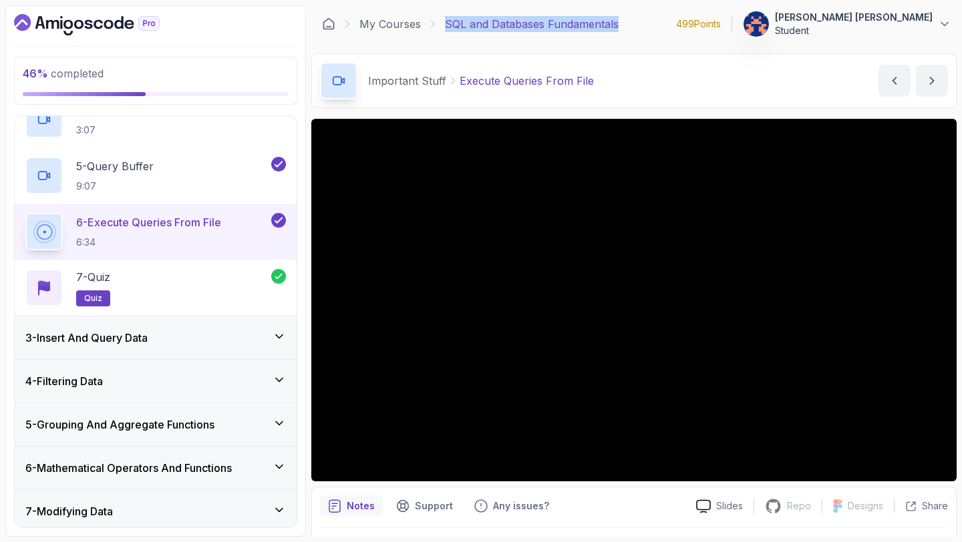
drag, startPoint x: 446, startPoint y: 23, endPoint x: 624, endPoint y: 23, distance: 178.3
click at [624, 23] on div "My Courses SQL and Databases Fundamentals 499 Points Mohamed Hussein Ahmed Stud…" at bounding box center [633, 23] width 645 height 37
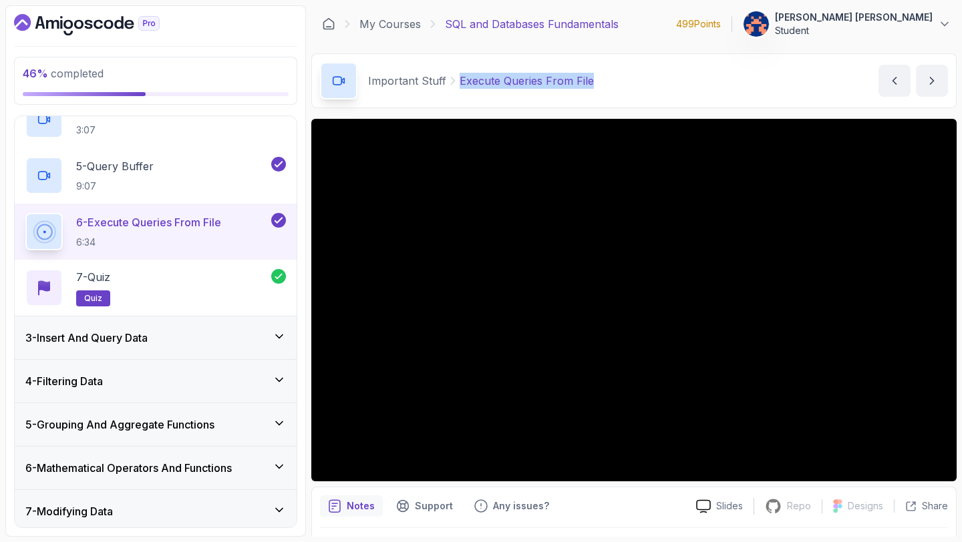
drag, startPoint x: 456, startPoint y: 79, endPoint x: 594, endPoint y: 85, distance: 138.4
click at [594, 85] on div "Important Stuff Execute Queries From File Execute Queries From File by nelson" at bounding box center [633, 80] width 645 height 55
click at [612, 83] on div "Important Stuff Execute Queries From File Execute Queries From File by nelson" at bounding box center [633, 80] width 645 height 55
click at [586, 83] on p "Execute Queries From File" at bounding box center [526, 81] width 134 height 16
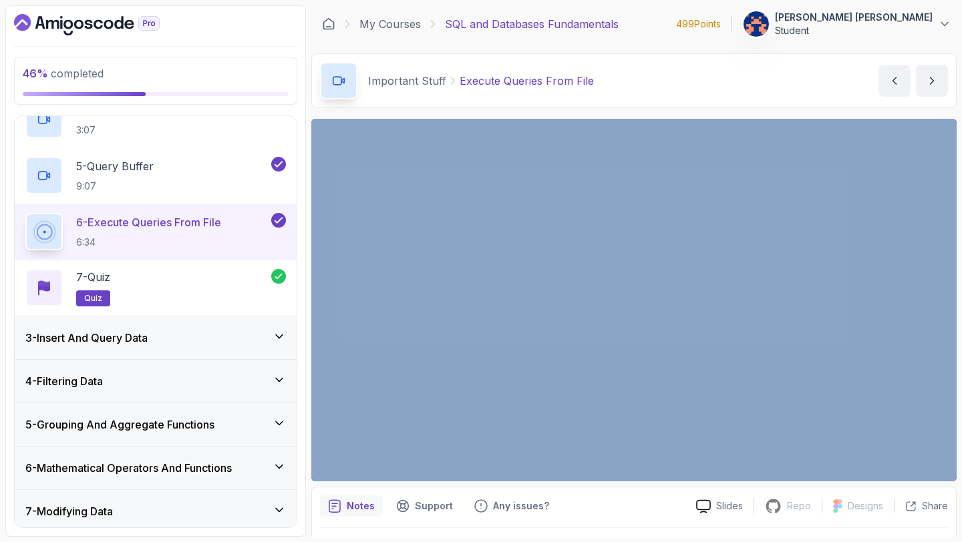
click at [586, 83] on p "Execute Queries From File" at bounding box center [526, 81] width 134 height 16
click at [624, 79] on div "Important Stuff Execute Queries From File Execute Queries From File by nelson" at bounding box center [633, 80] width 645 height 55
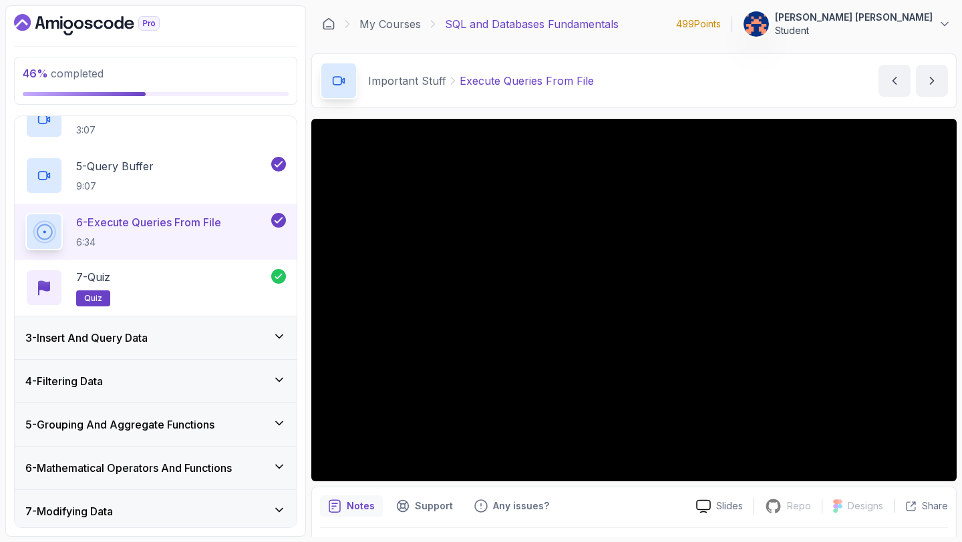
click at [586, 82] on p "Execute Queries From File" at bounding box center [526, 81] width 134 height 16
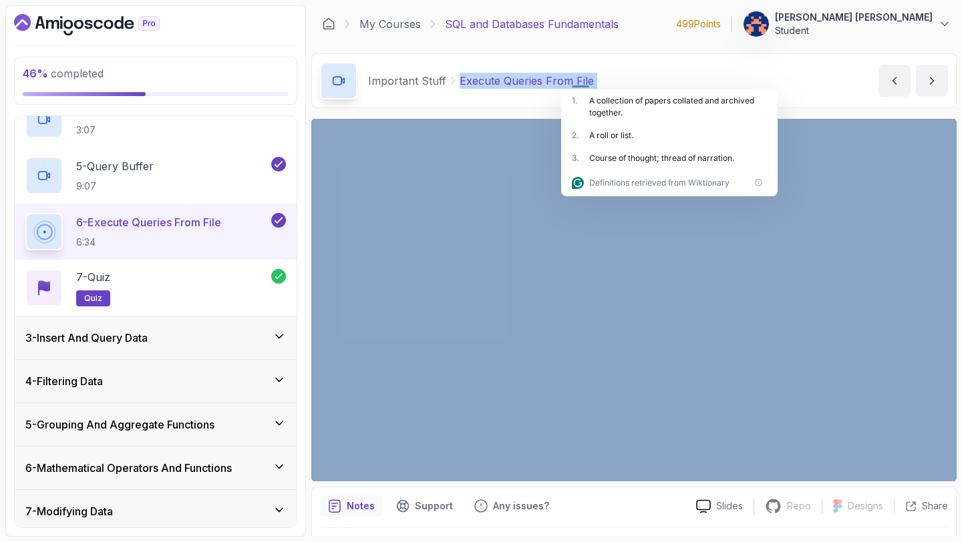
click at [624, 87] on div "Important Stuff Execute Queries From File Execute Queries From File by nelson" at bounding box center [633, 80] width 645 height 55
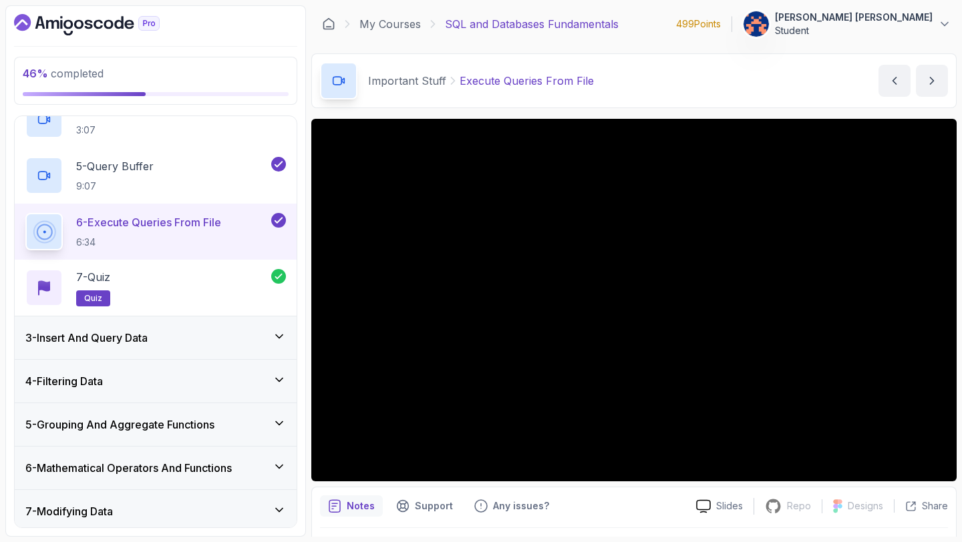
click at [586, 81] on p "Execute Queries From File" at bounding box center [526, 81] width 134 height 16
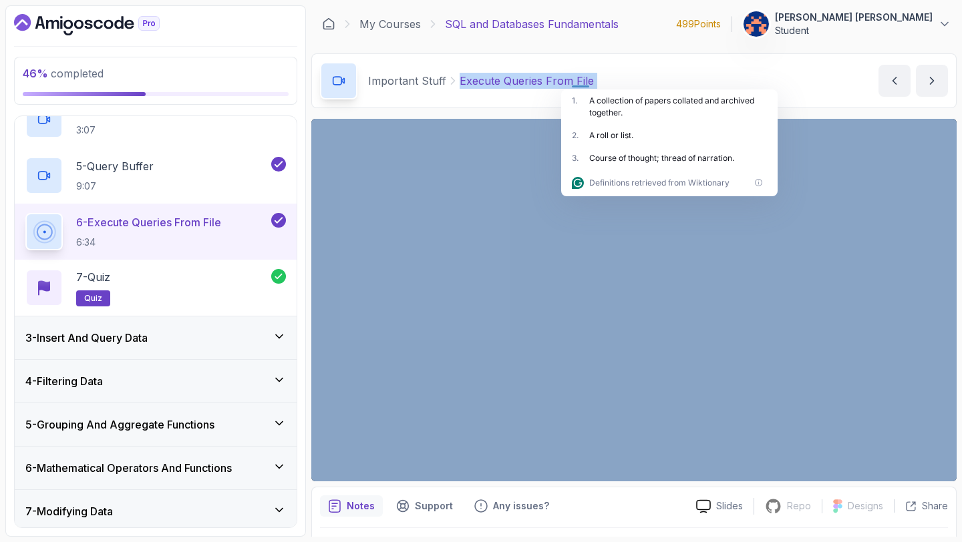
click at [632, 81] on div "Important Stuff Execute Queries From File Execute Queries From File by nelson" at bounding box center [633, 80] width 645 height 55
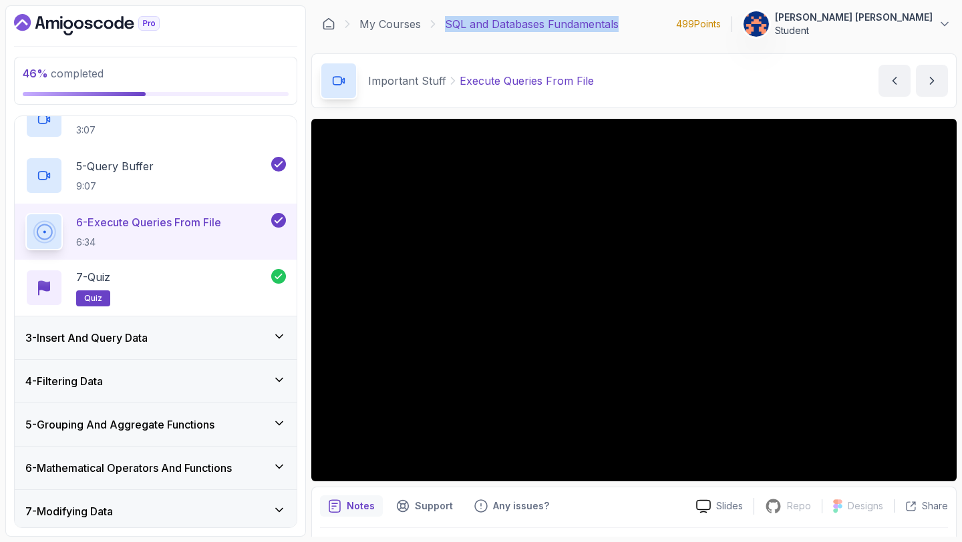
drag, startPoint x: 445, startPoint y: 21, endPoint x: 635, endPoint y: 26, distance: 189.7
click at [635, 26] on div "My Courses SQL and Databases Fundamentals 499 Points Mohamed Hussein Ahmed Stud…" at bounding box center [633, 23] width 645 height 37
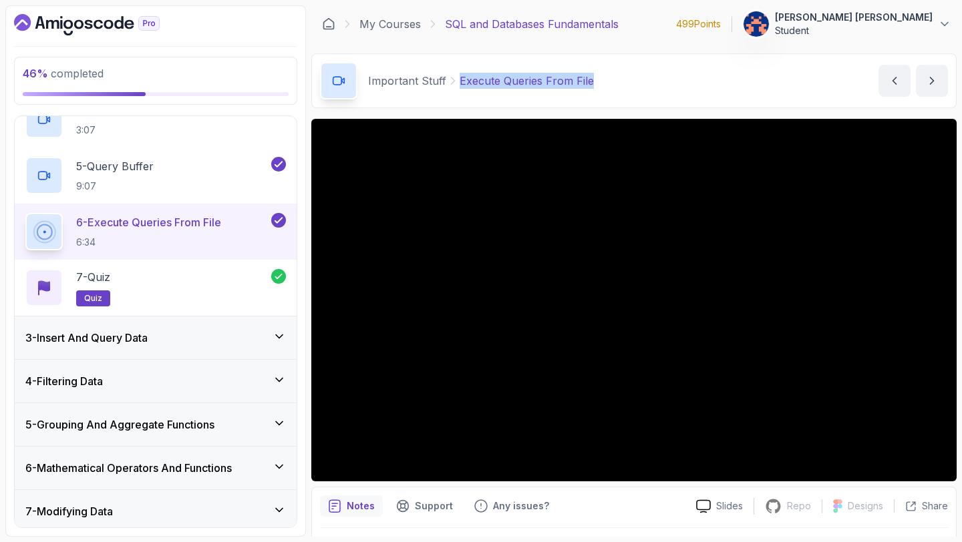
drag, startPoint x: 458, startPoint y: 78, endPoint x: 598, endPoint y: 81, distance: 140.3
click at [598, 81] on div "Important Stuff Execute Queries From File Execute Queries From File by nelson" at bounding box center [633, 80] width 645 height 55
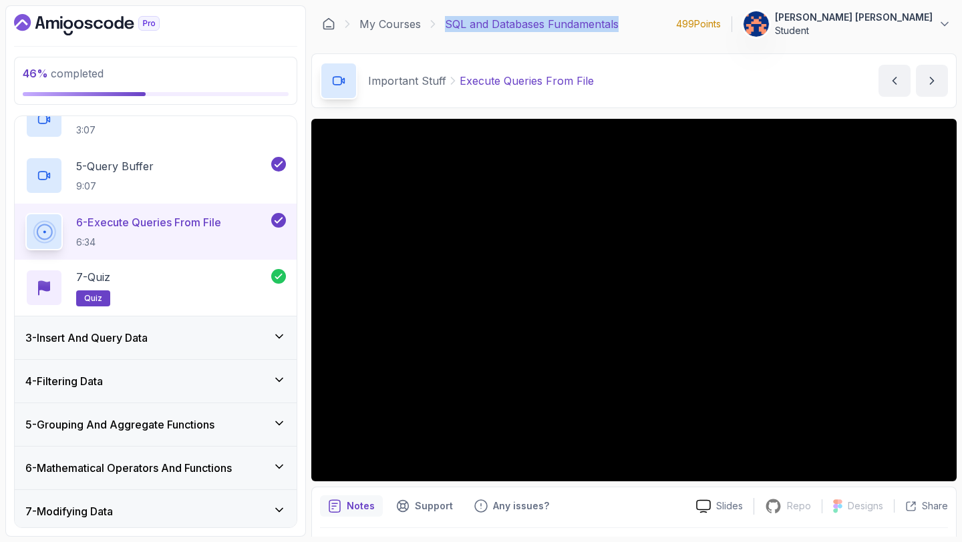
drag, startPoint x: 447, startPoint y: 23, endPoint x: 628, endPoint y: 23, distance: 180.3
click at [628, 23] on div "My Courses SQL and Databases Fundamentals 499 Points Mohamed Hussein Ahmed Stud…" at bounding box center [633, 23] width 645 height 37
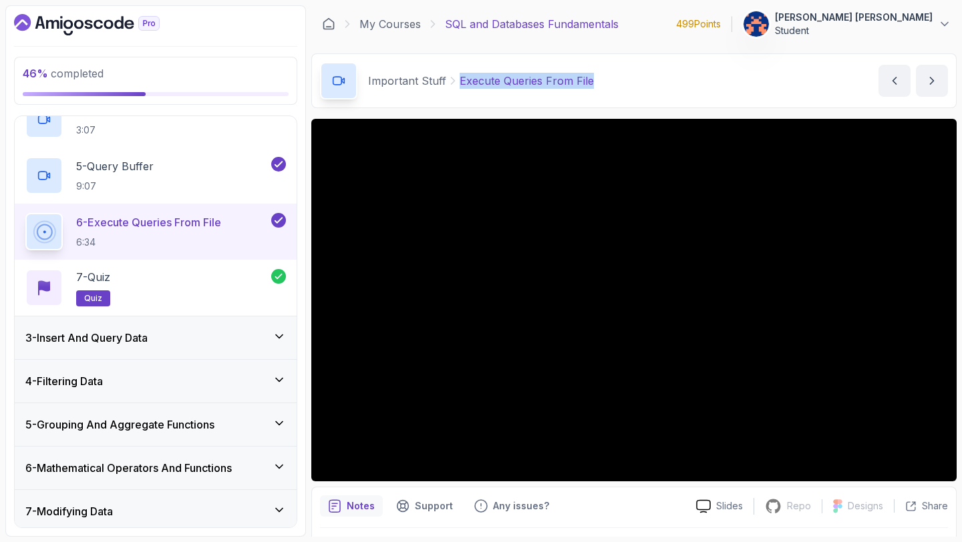
drag, startPoint x: 459, startPoint y: 80, endPoint x: 598, endPoint y: 79, distance: 138.9
click at [598, 79] on div "Important Stuff Execute Queries From File Execute Queries From File by nelson" at bounding box center [633, 80] width 645 height 55
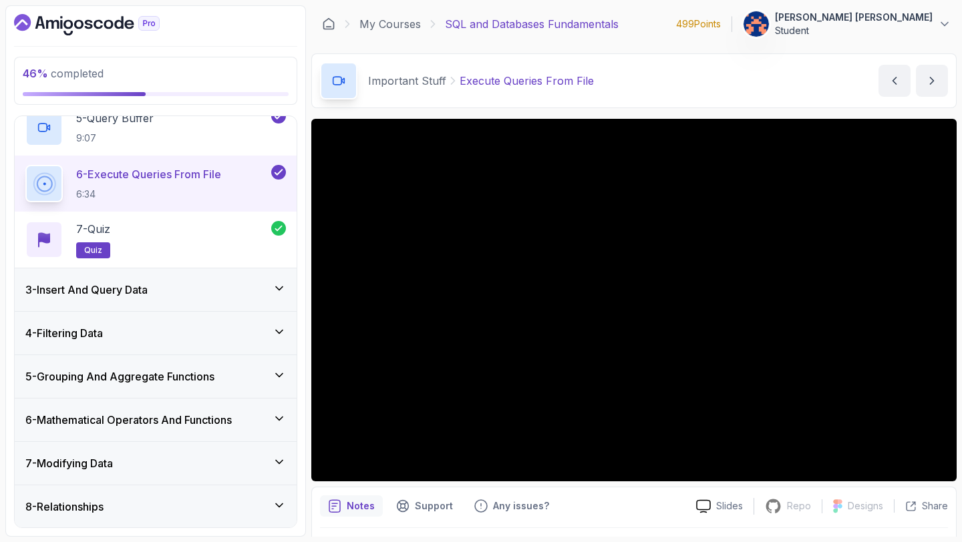
scroll to position [0, 0]
